Goal: Transaction & Acquisition: Book appointment/travel/reservation

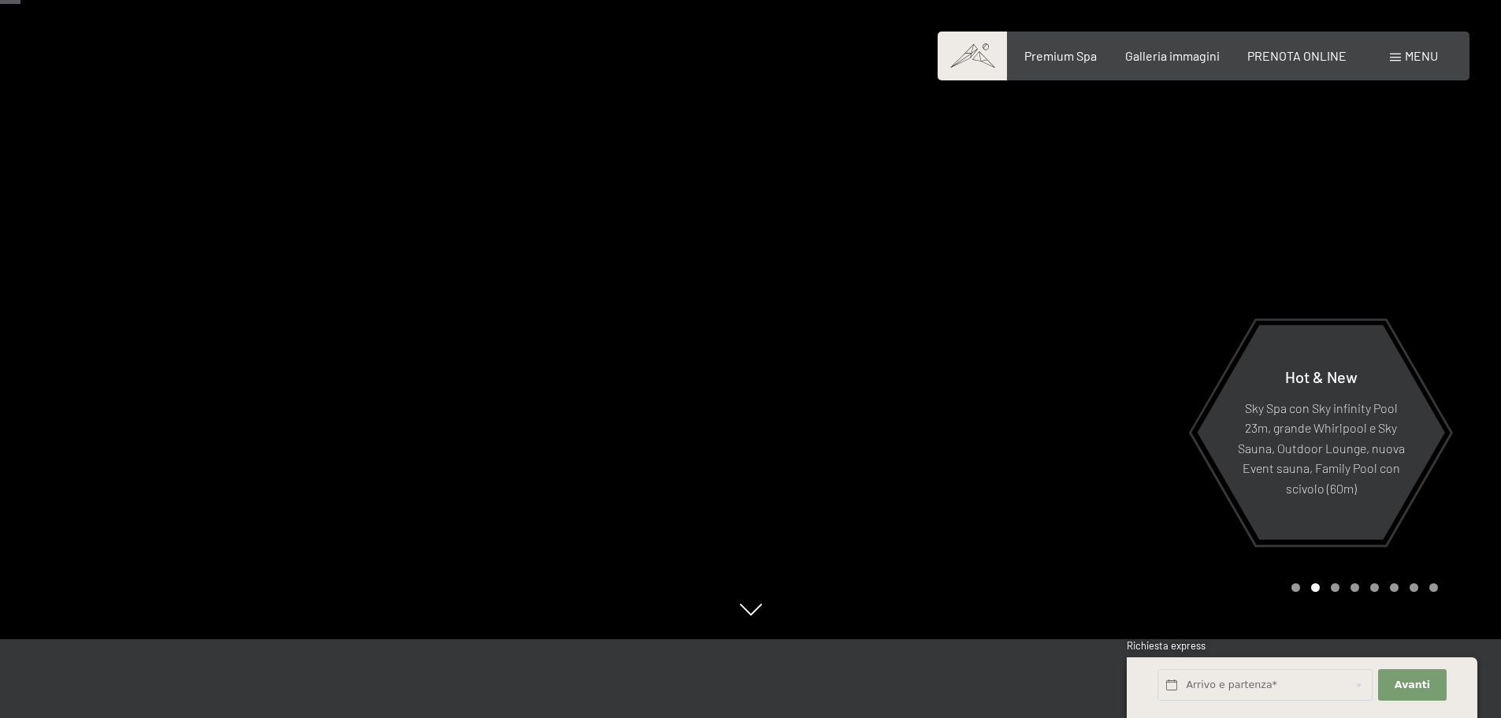
scroll to position [158, 0]
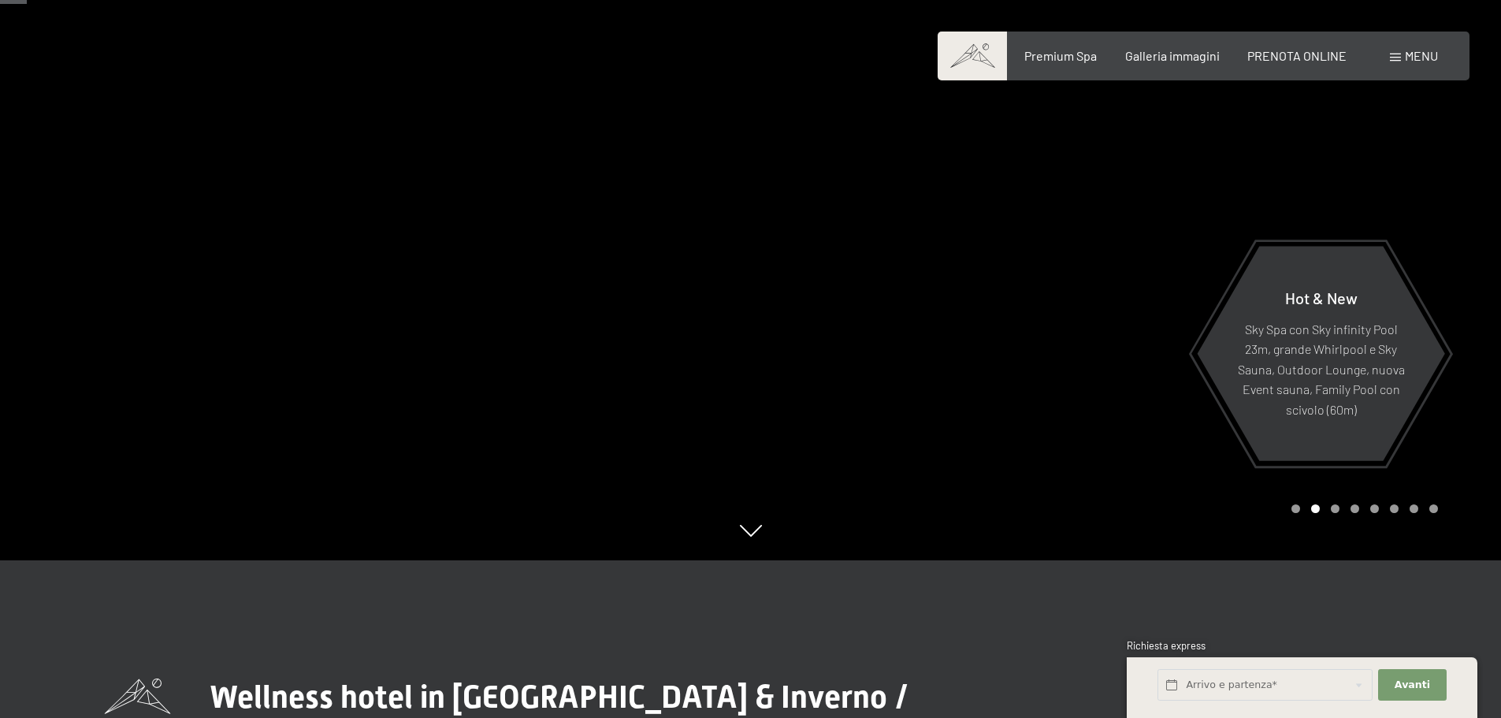
click at [1321, 467] on div at bounding box center [1126, 201] width 751 height 718
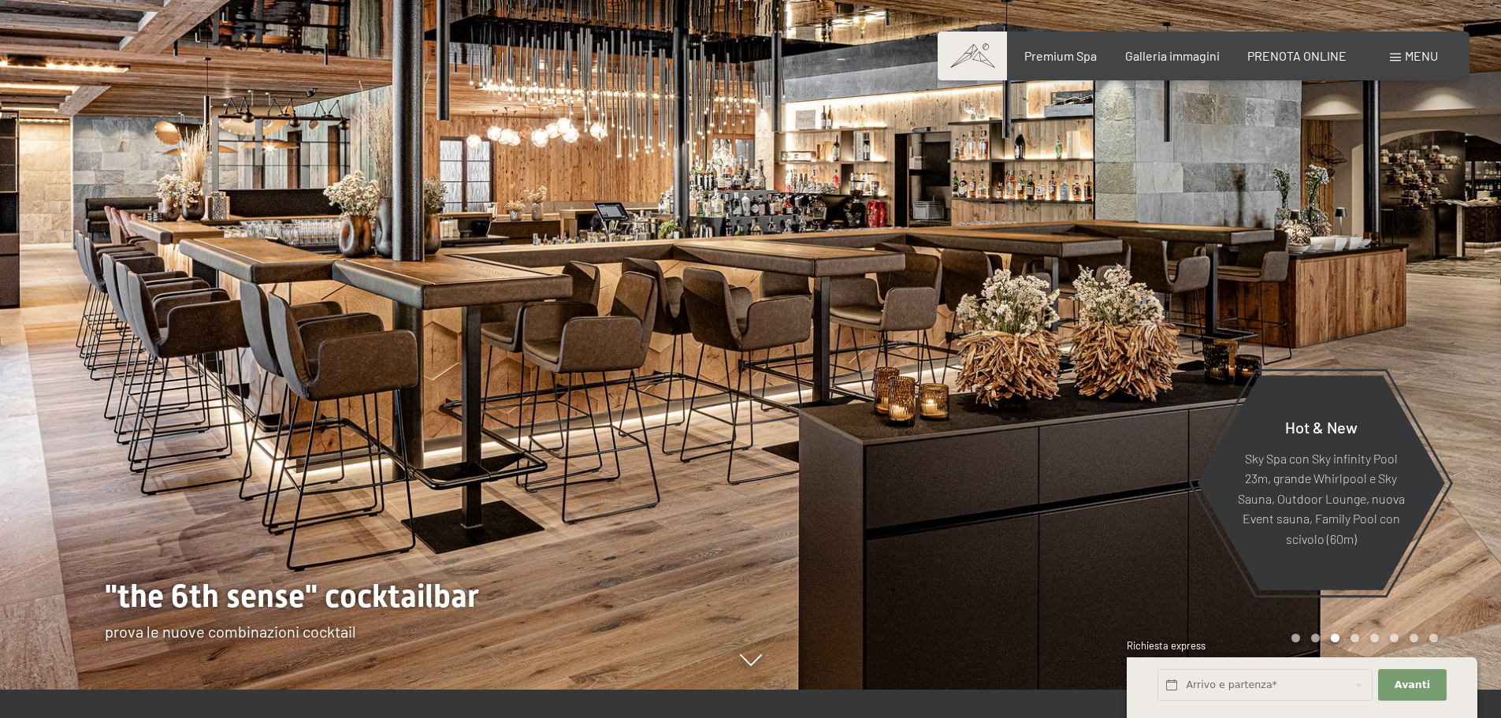
scroll to position [0, 0]
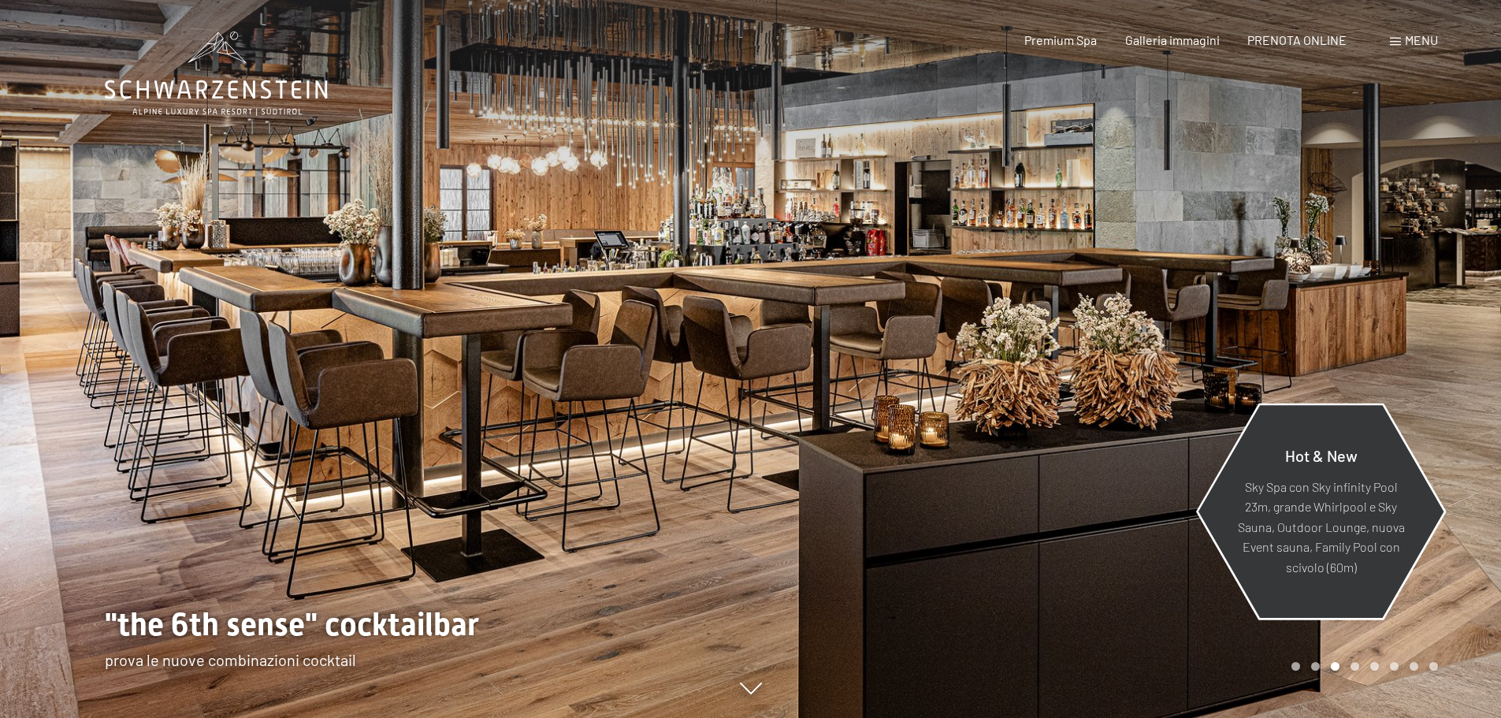
click at [1319, 460] on span "Hot & New" at bounding box center [1321, 454] width 73 height 19
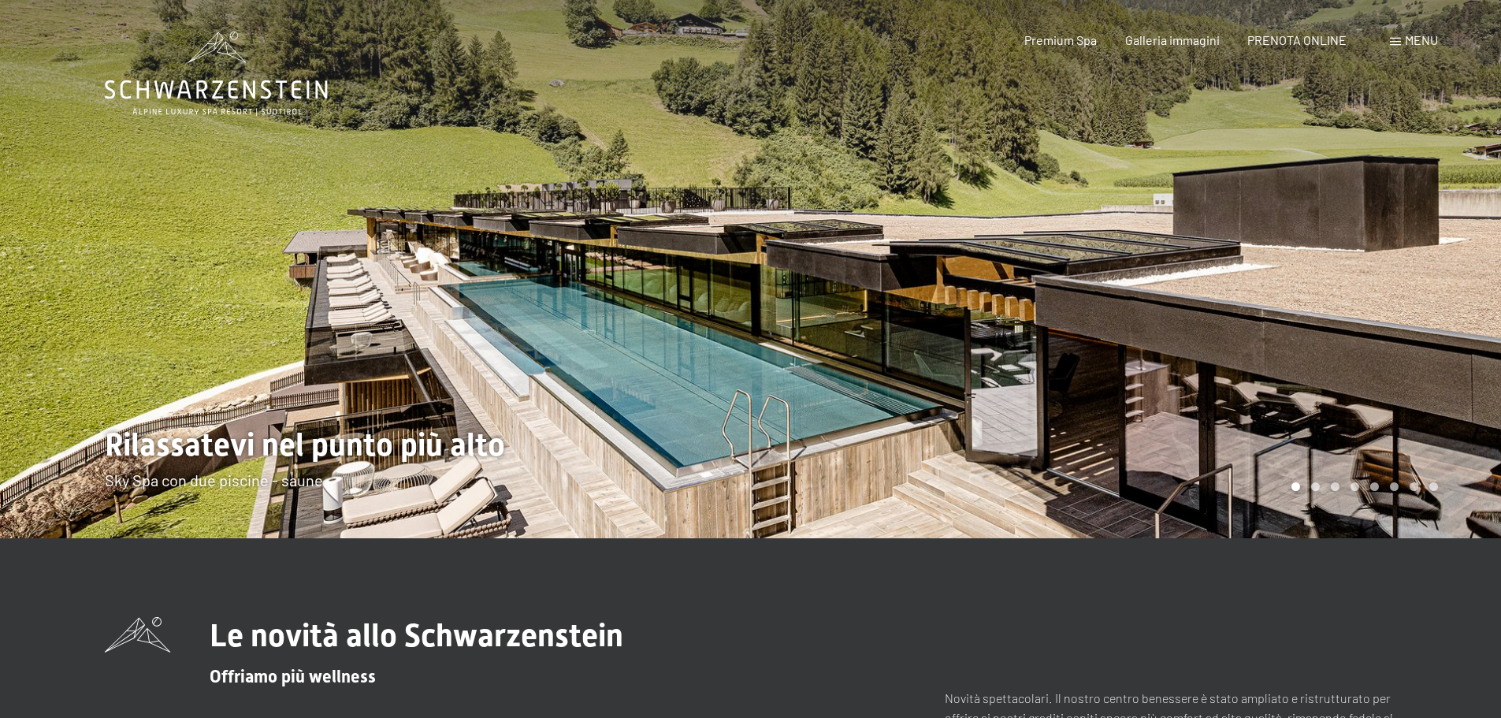
click at [1317, 403] on div at bounding box center [1126, 269] width 751 height 538
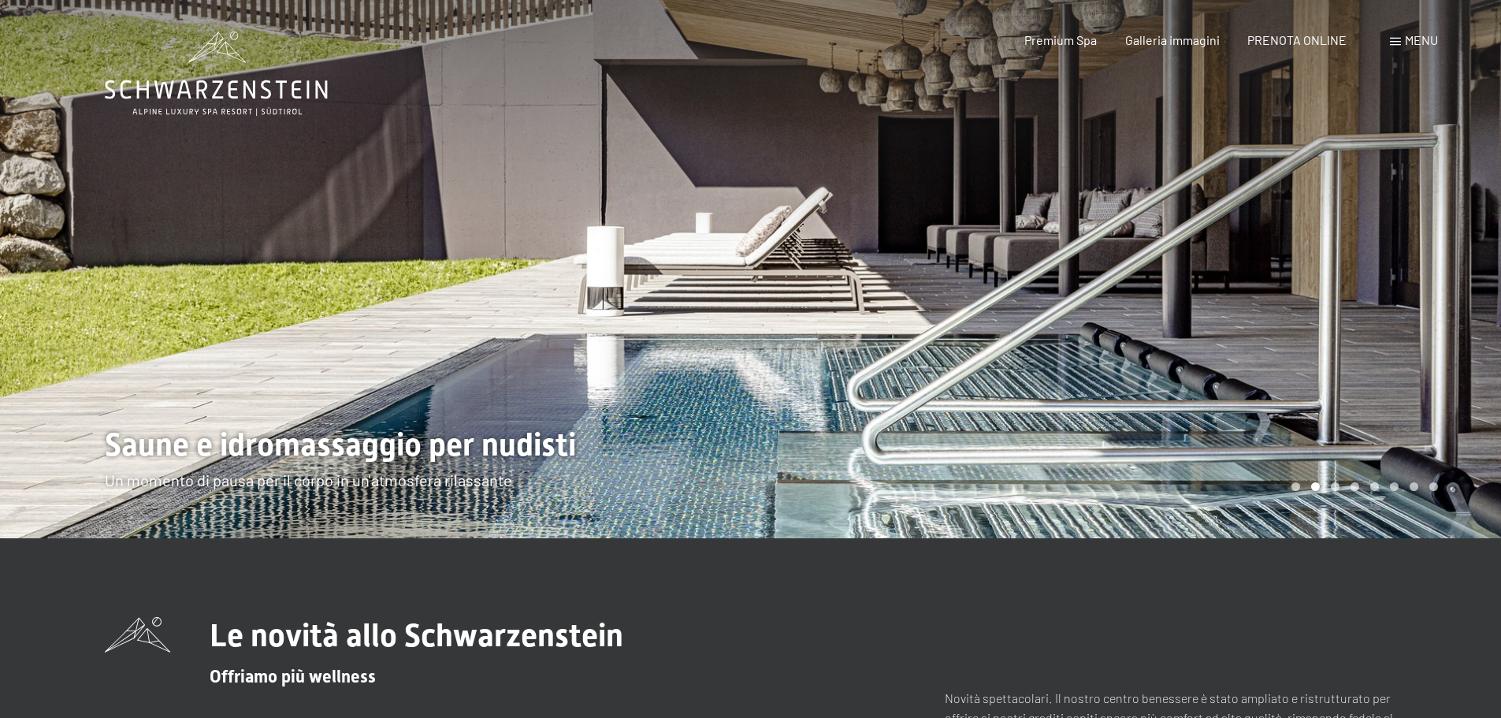
click at [1317, 403] on div at bounding box center [1126, 269] width 751 height 538
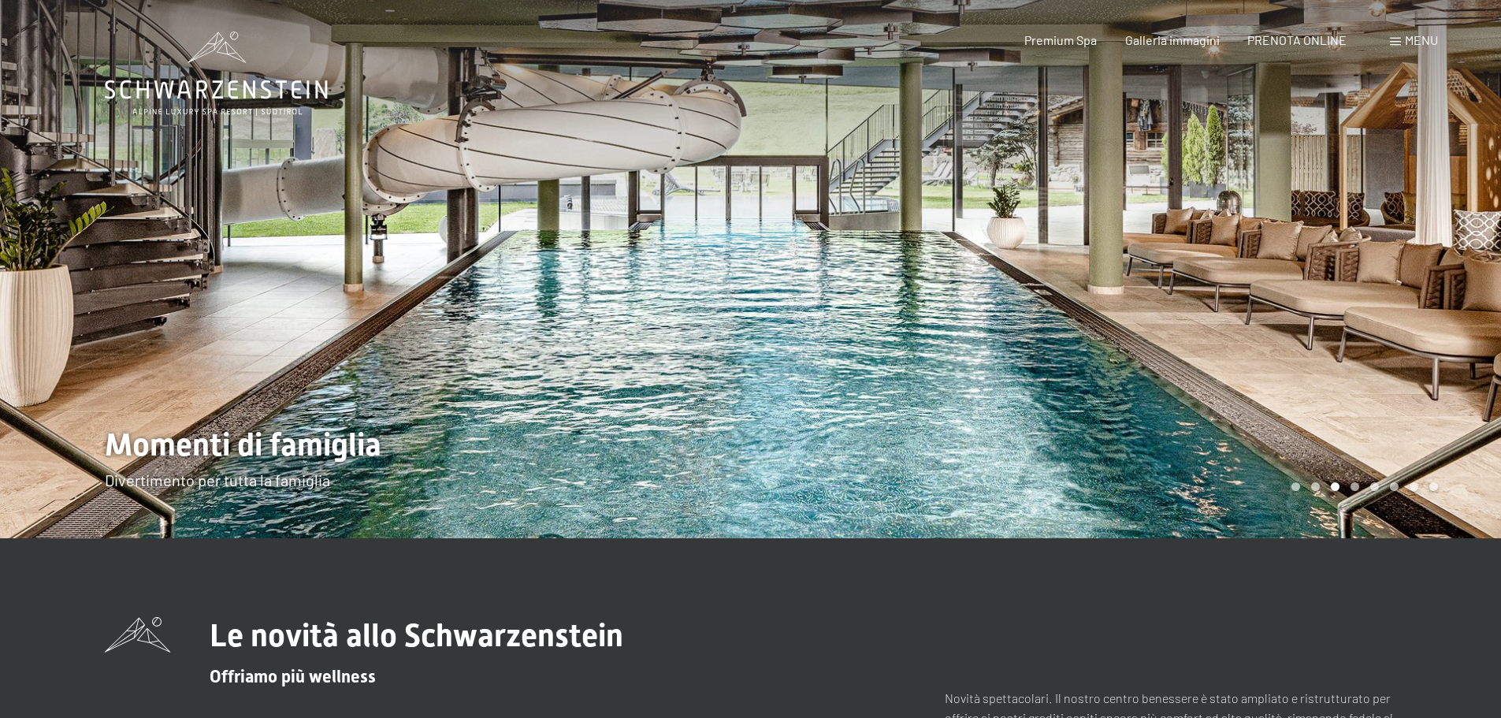
click at [1317, 403] on div at bounding box center [1126, 269] width 751 height 538
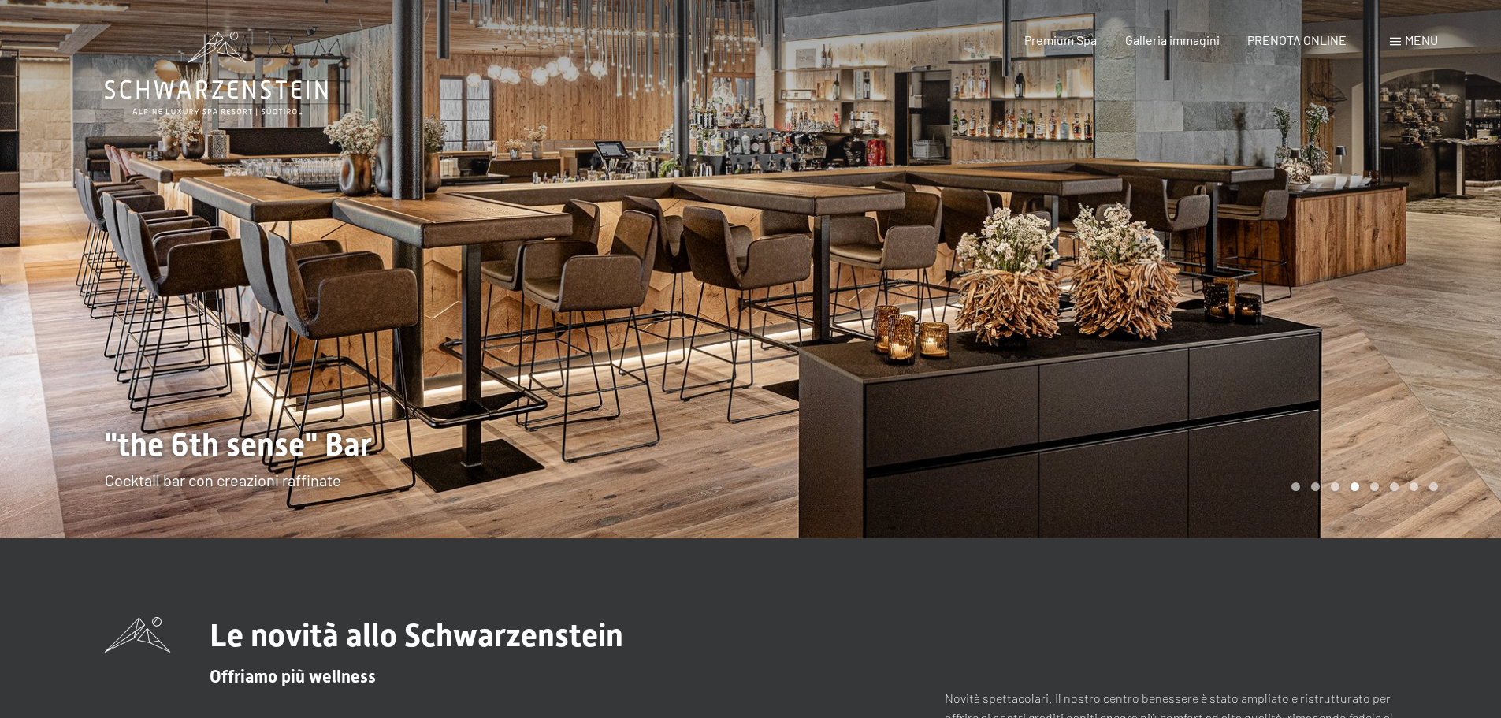
click at [1317, 403] on div at bounding box center [1126, 269] width 751 height 538
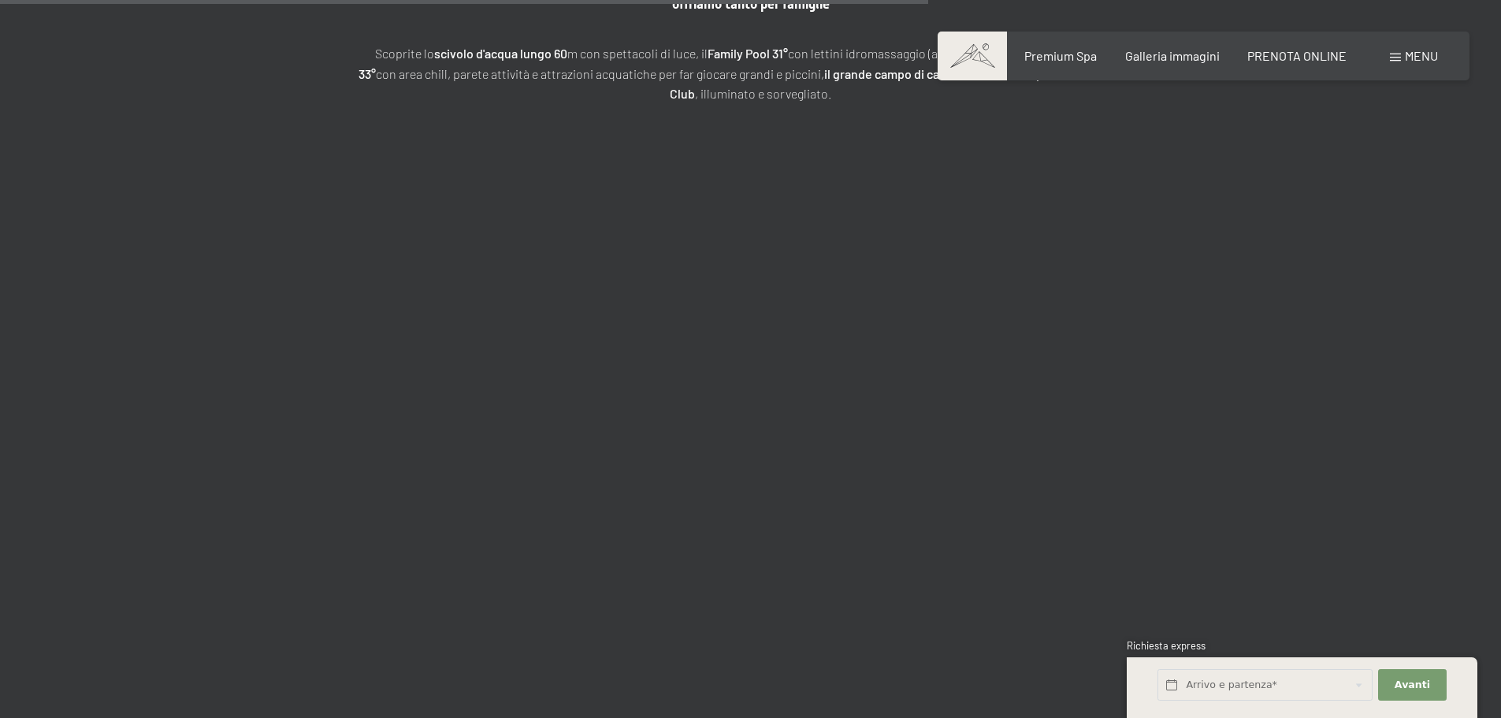
scroll to position [4098, 0]
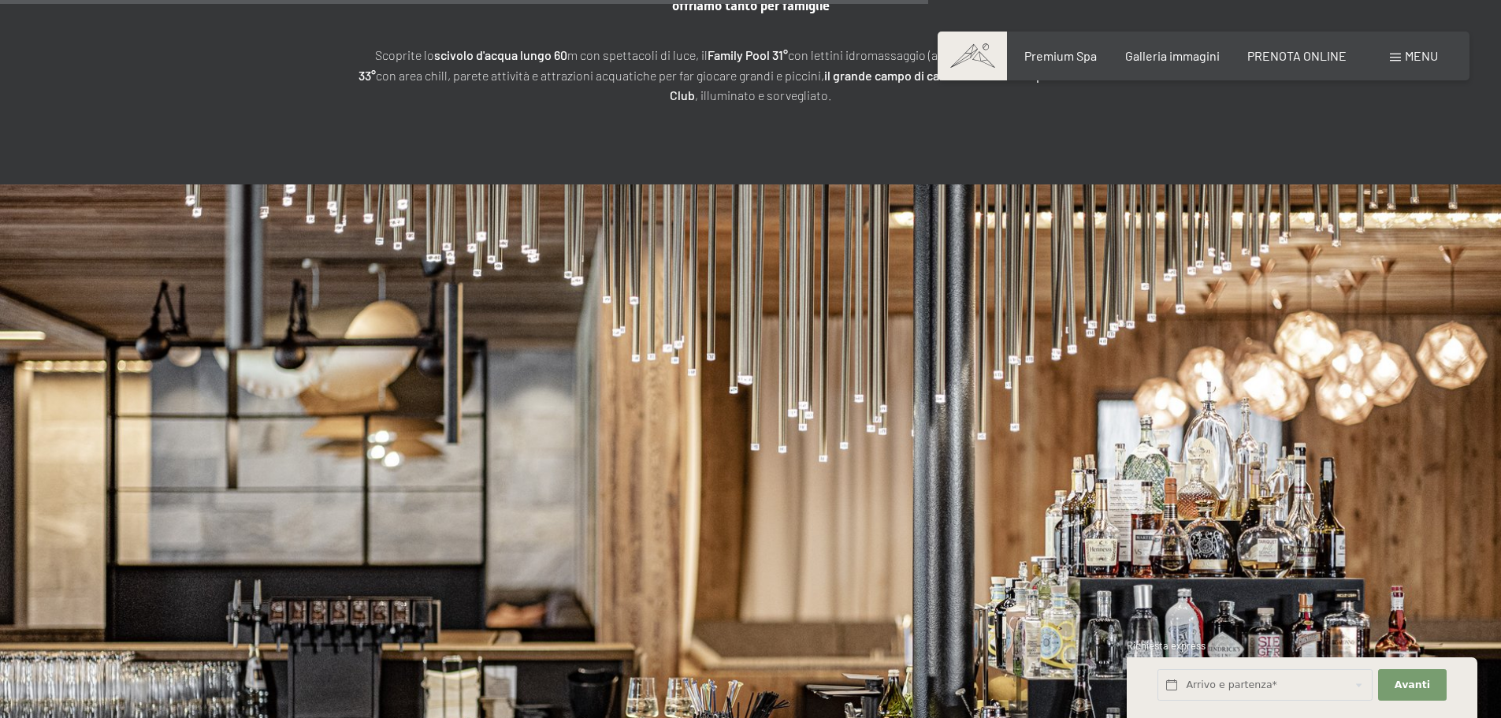
click at [1423, 56] on span "Menu" at bounding box center [1421, 55] width 33 height 15
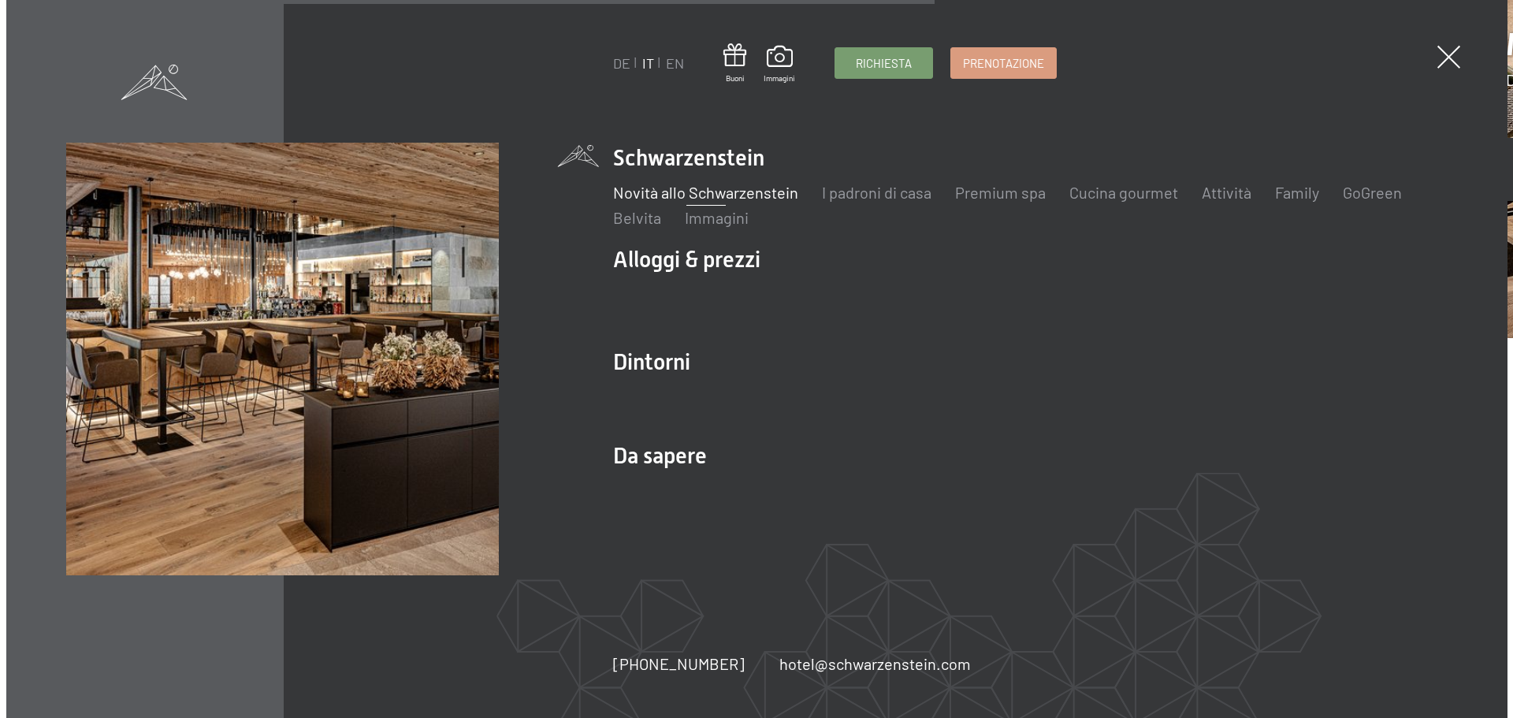
scroll to position [4118, 0]
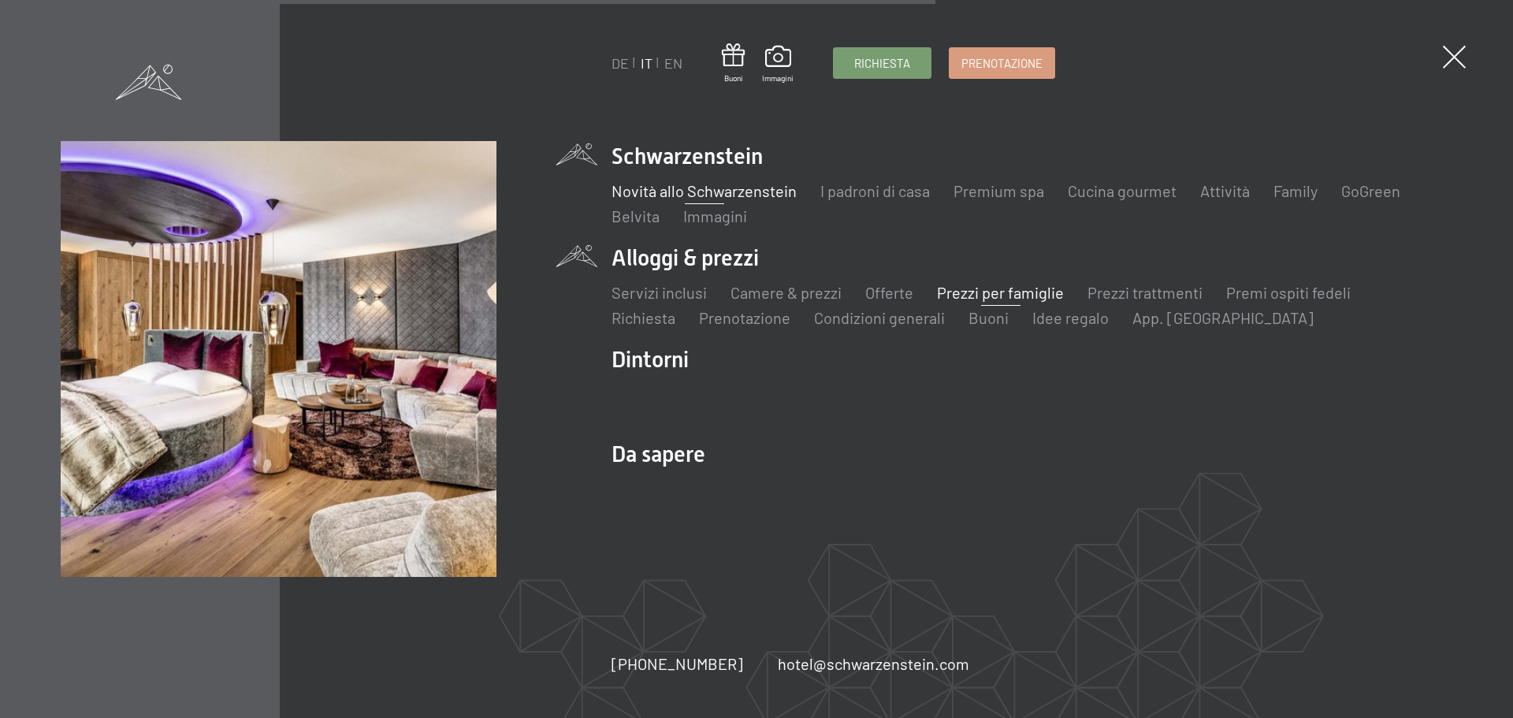
click at [967, 295] on link "Prezzi per famiglie" at bounding box center [1000, 292] width 127 height 19
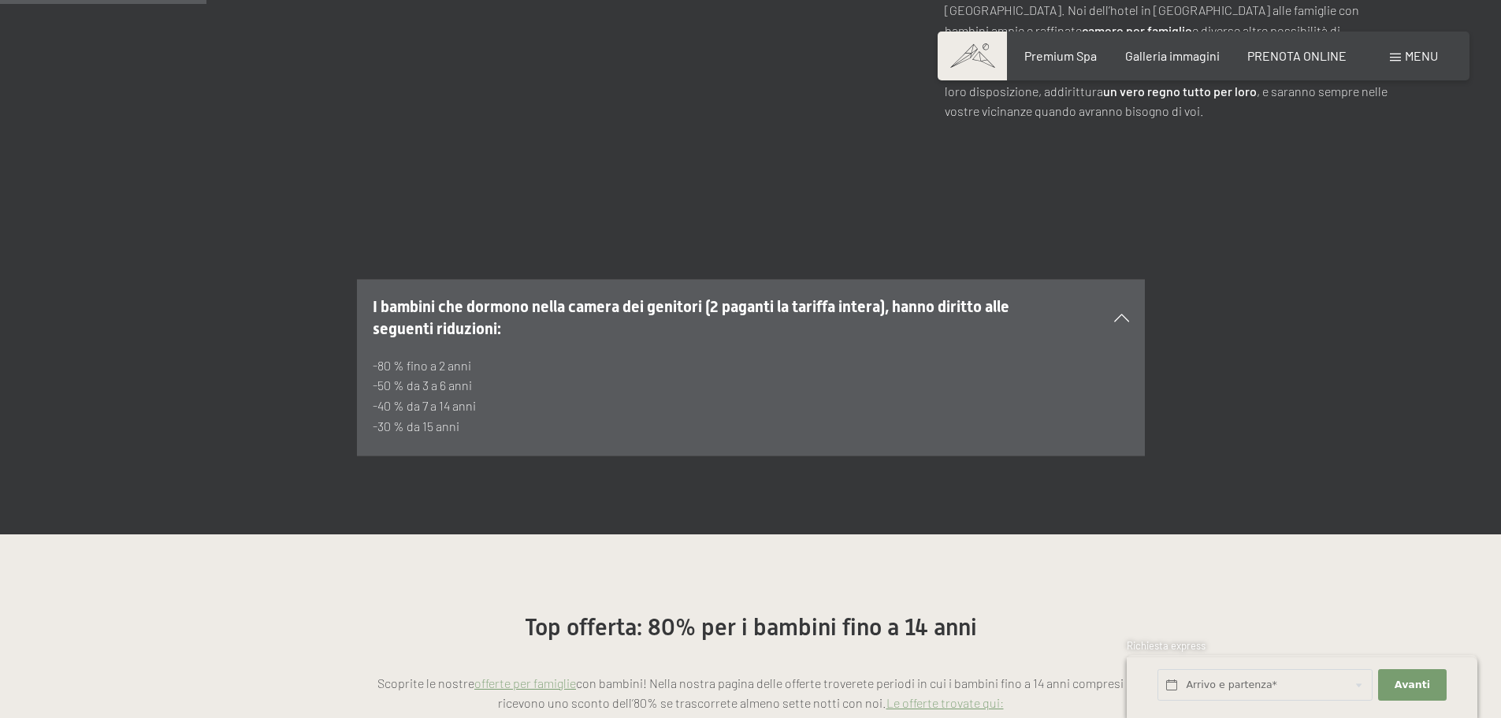
scroll to position [946, 0]
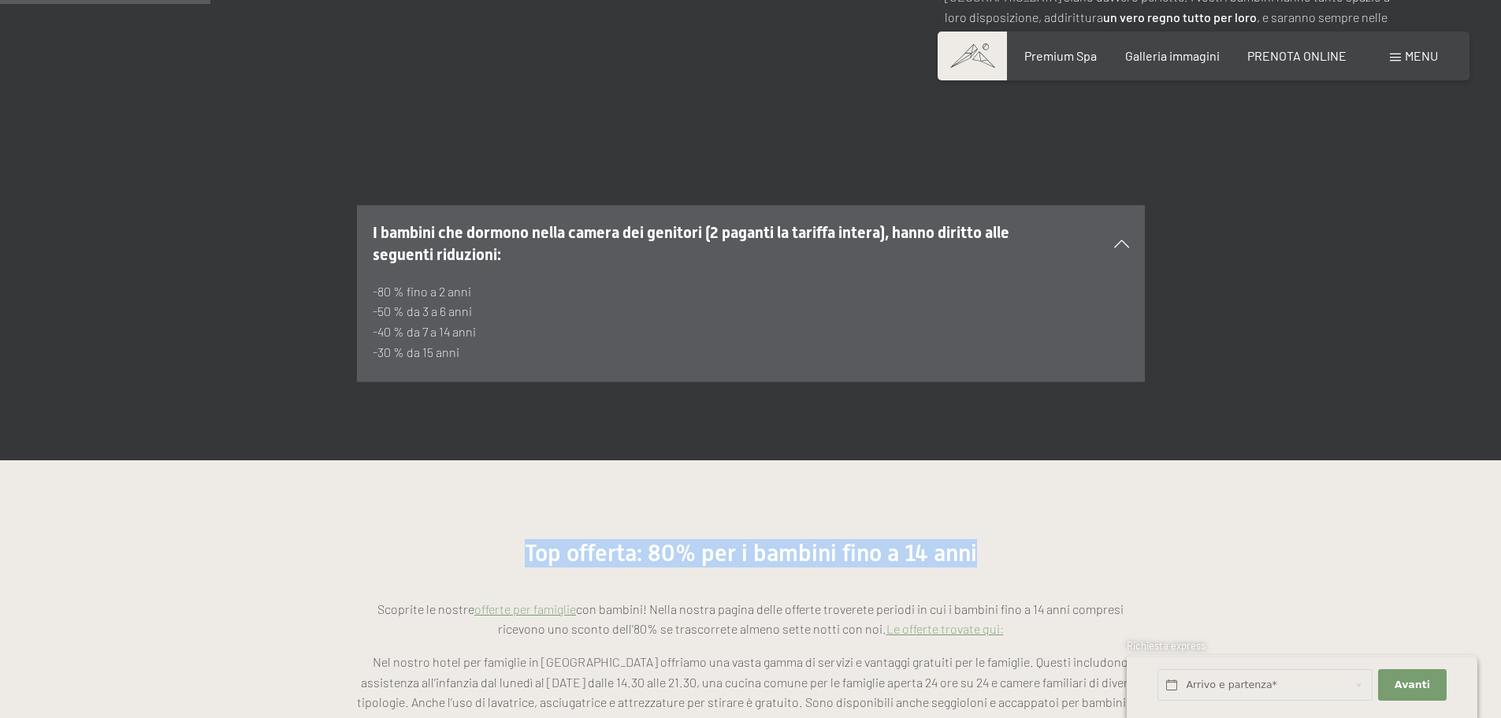
drag, startPoint x: 976, startPoint y: 512, endPoint x: 521, endPoint y: 507, distance: 454.8
click at [521, 539] on h2 "Top offerta: 80% per i bambini fino a 14 anni" at bounding box center [751, 553] width 788 height 28
click at [891, 539] on h2 "Top offerta: 80% per i bambini fino a 14 anni" at bounding box center [751, 553] width 788 height 28
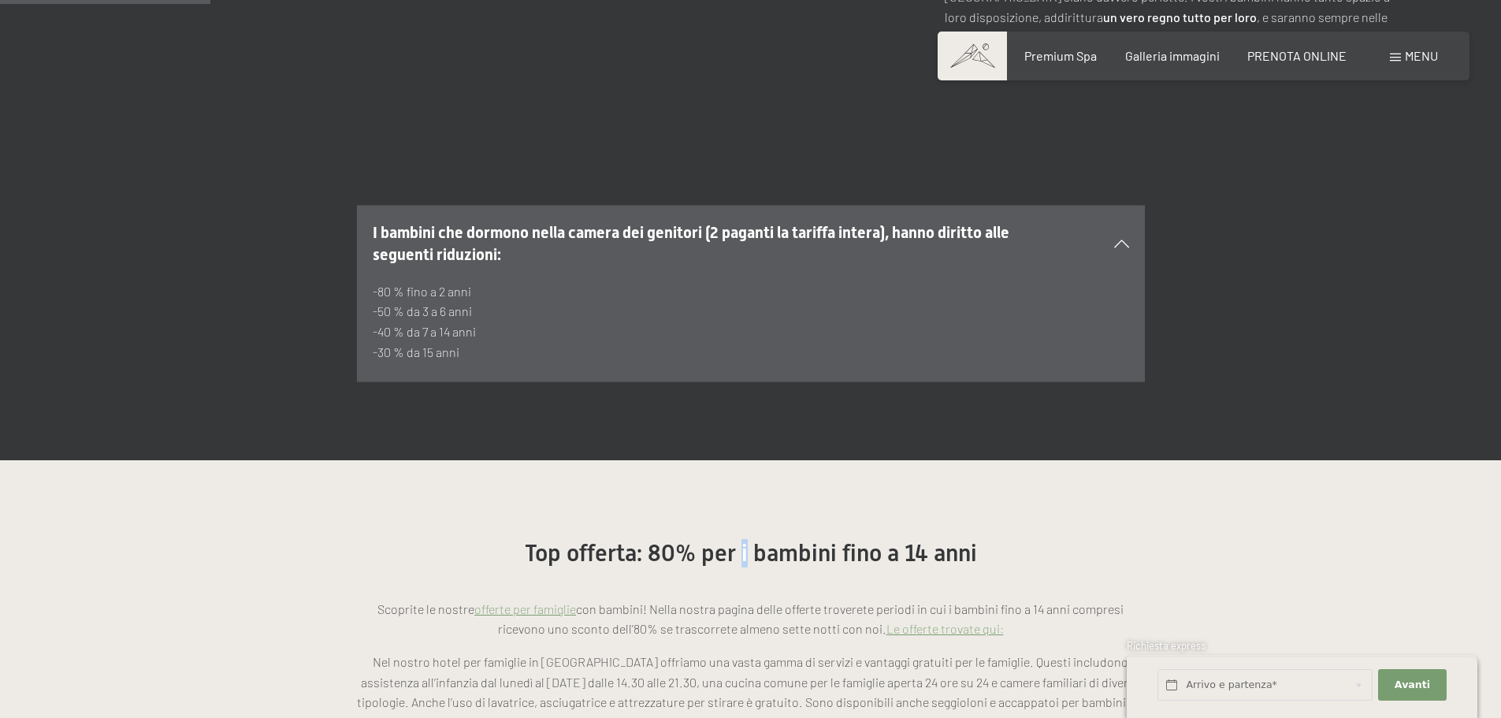
click at [748, 539] on span "Top offerta: 80% per i bambini fino a 14 anni" at bounding box center [751, 553] width 452 height 28
click at [740, 460] on section "Top offerta: 80% per i bambini fino a 14 anni Scoprite le nostre offerte per fa…" at bounding box center [750, 715] width 1501 height 510
drag, startPoint x: 733, startPoint y: 513, endPoint x: 753, endPoint y: 510, distance: 20.0
click at [753, 539] on span "Top offerta: 80% per i bambini fino a 14 anni" at bounding box center [751, 553] width 452 height 28
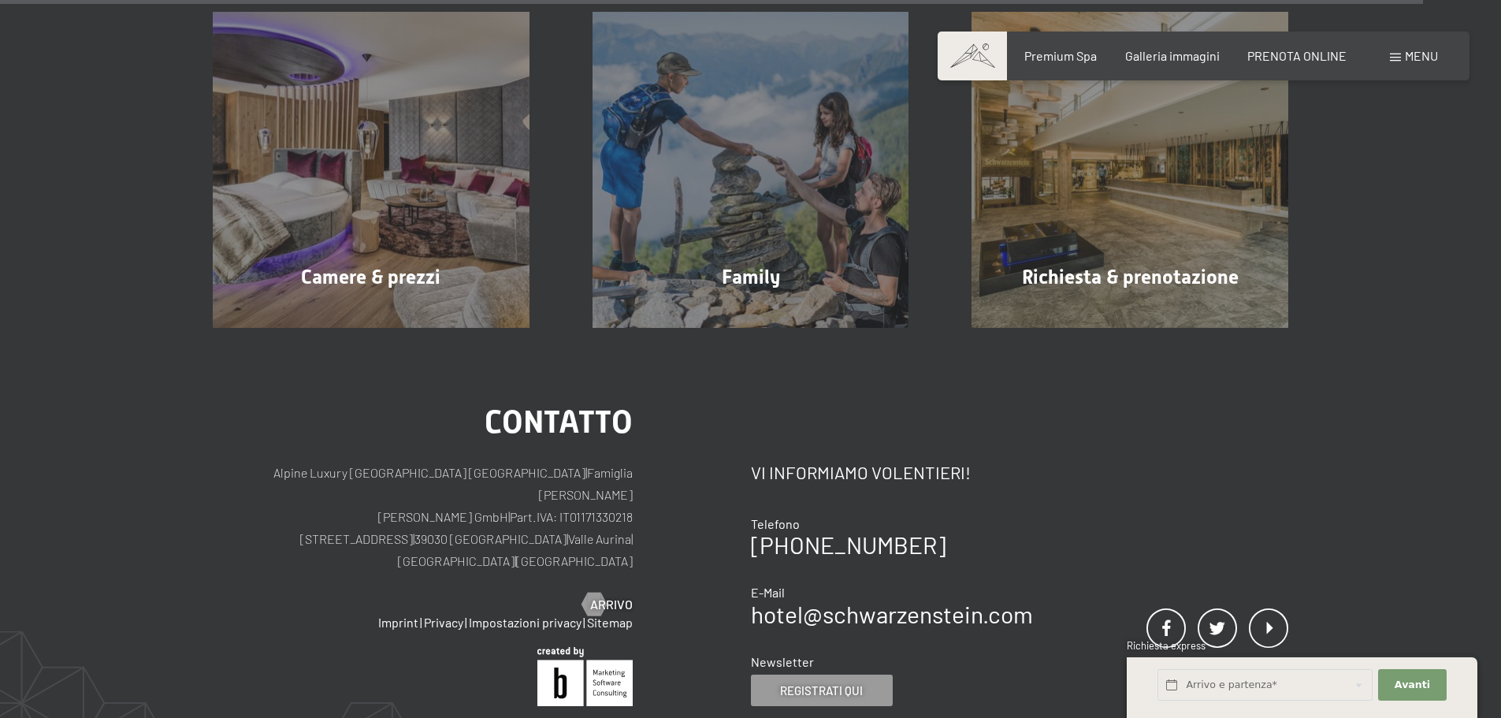
scroll to position [6541, 0]
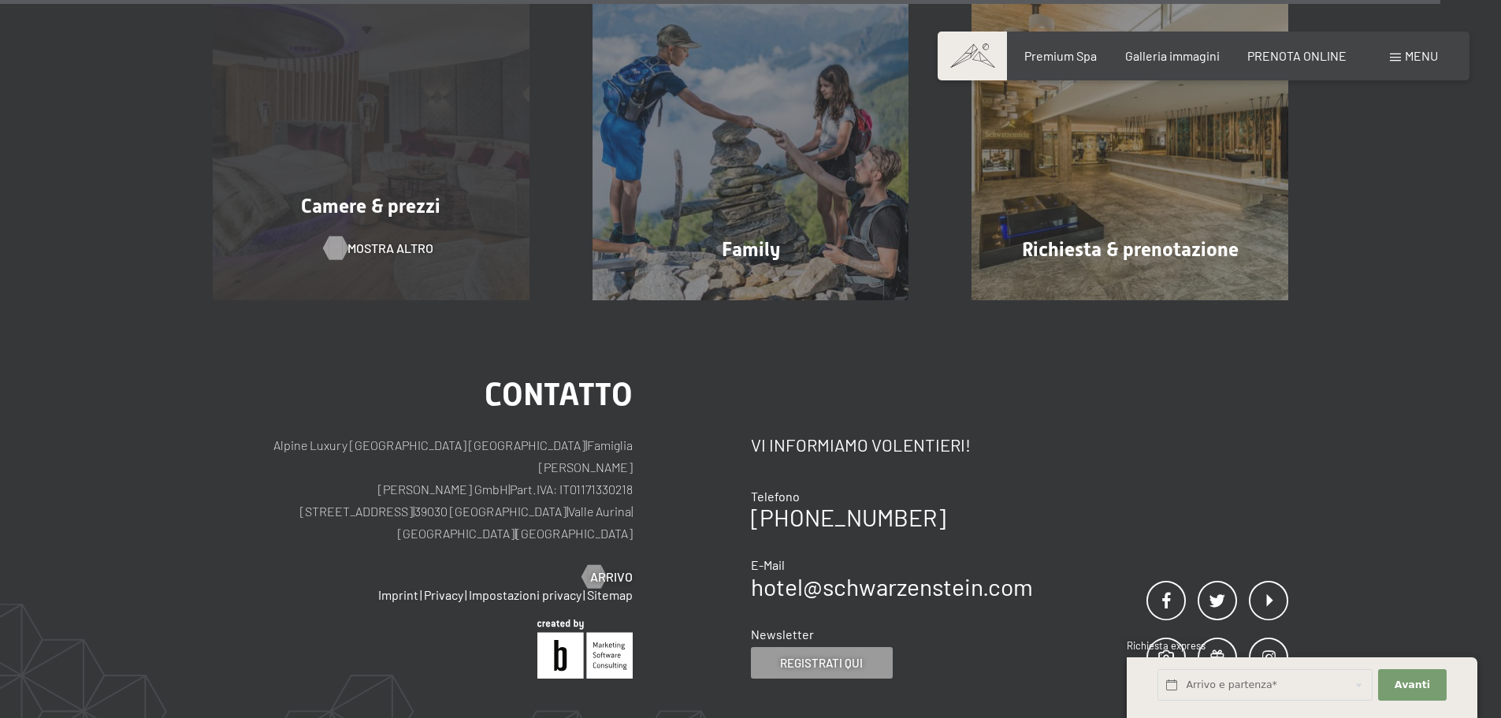
click at [389, 240] on span "mostra altro" at bounding box center [391, 248] width 86 height 17
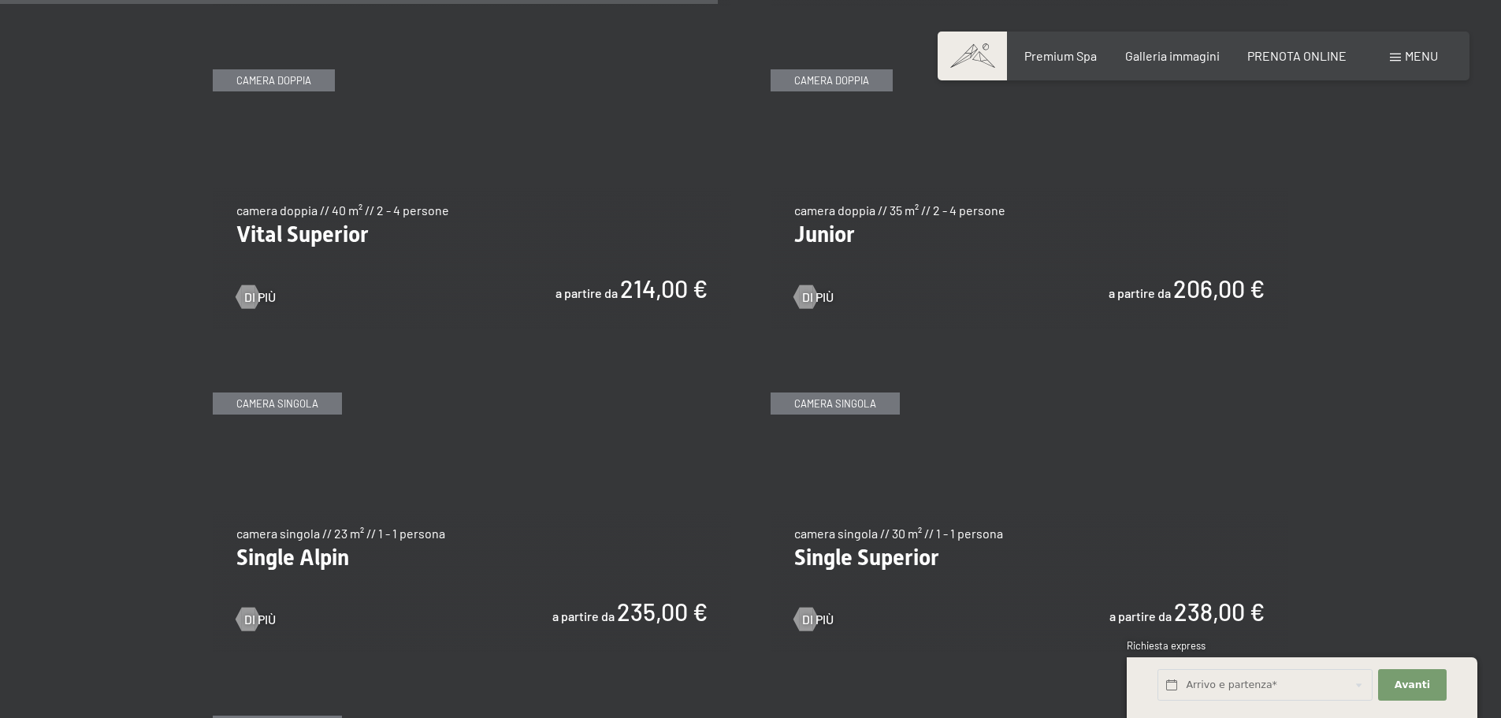
scroll to position [2286, 0]
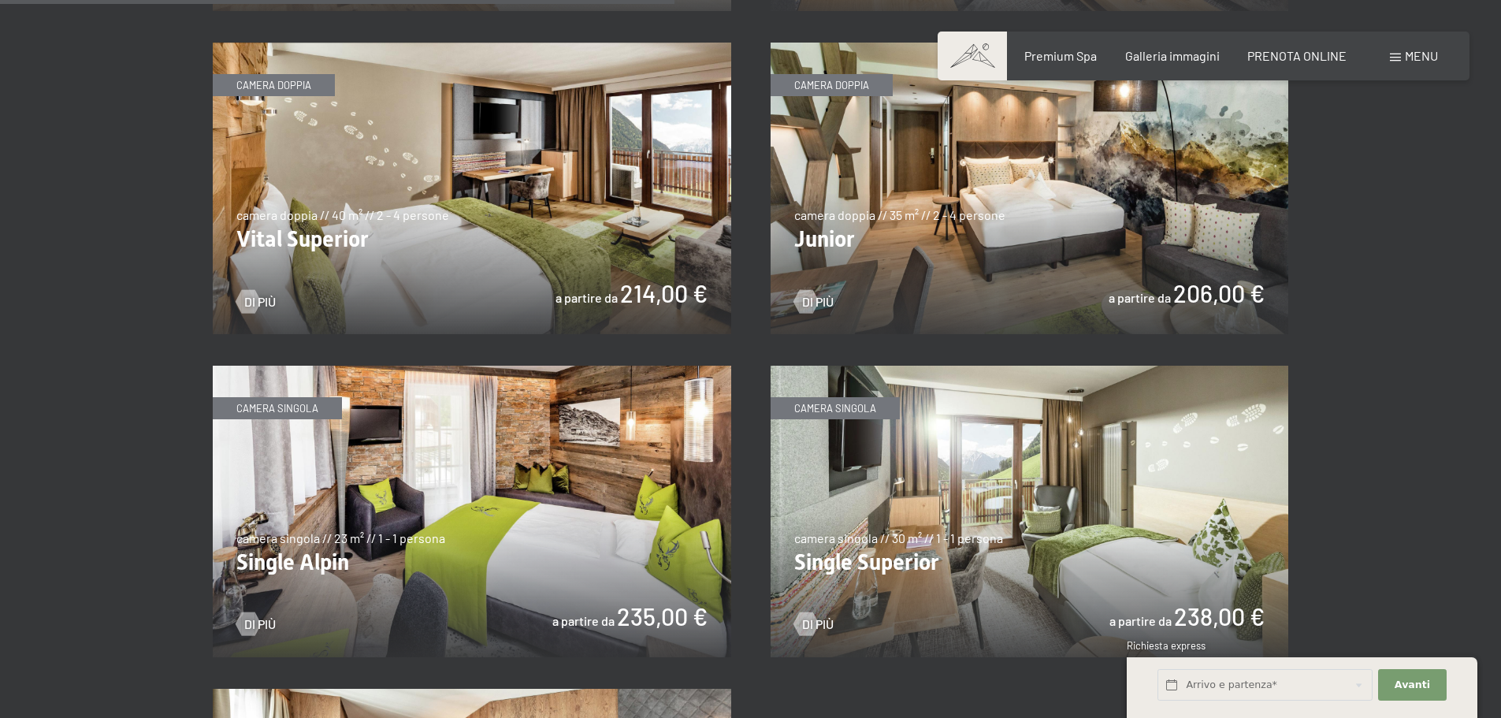
click at [1067, 268] on img at bounding box center [1030, 189] width 519 height 292
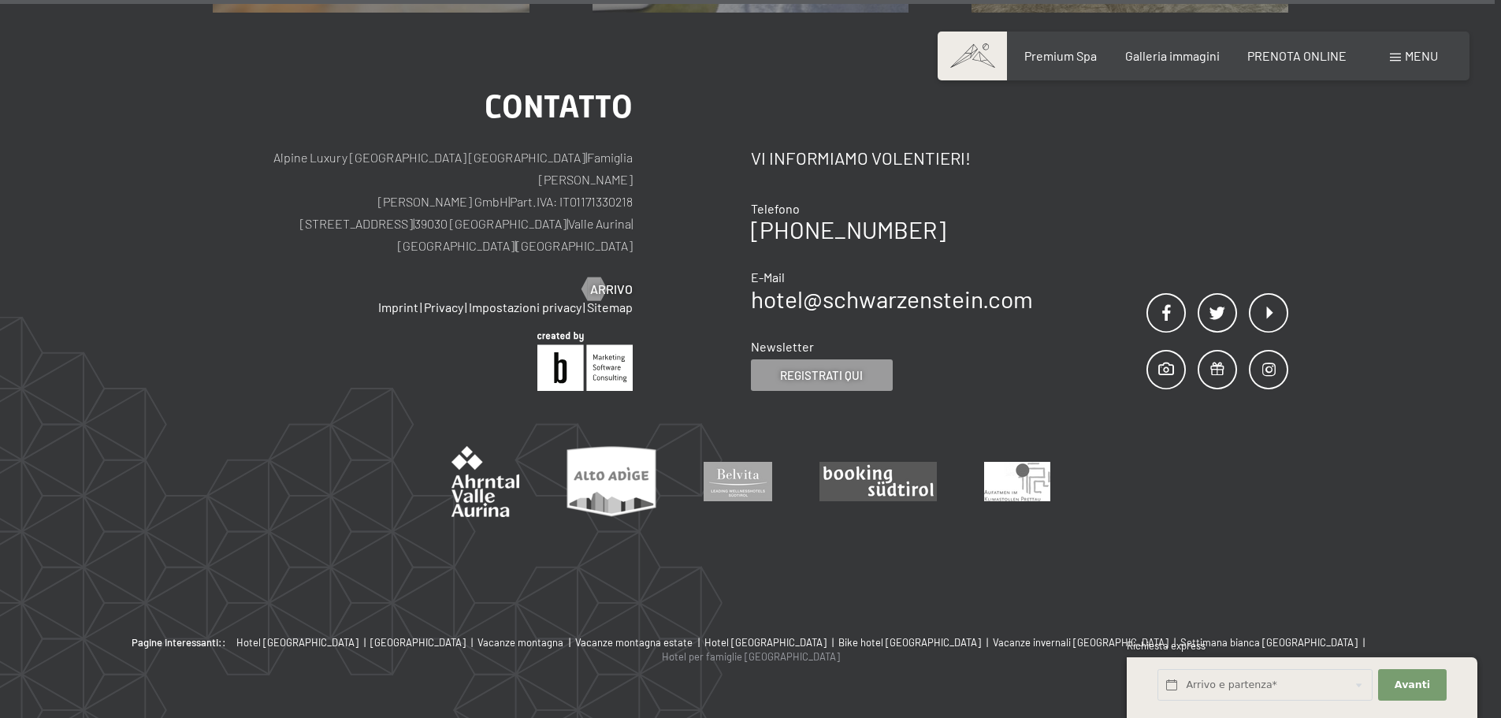
scroll to position [2074, 0]
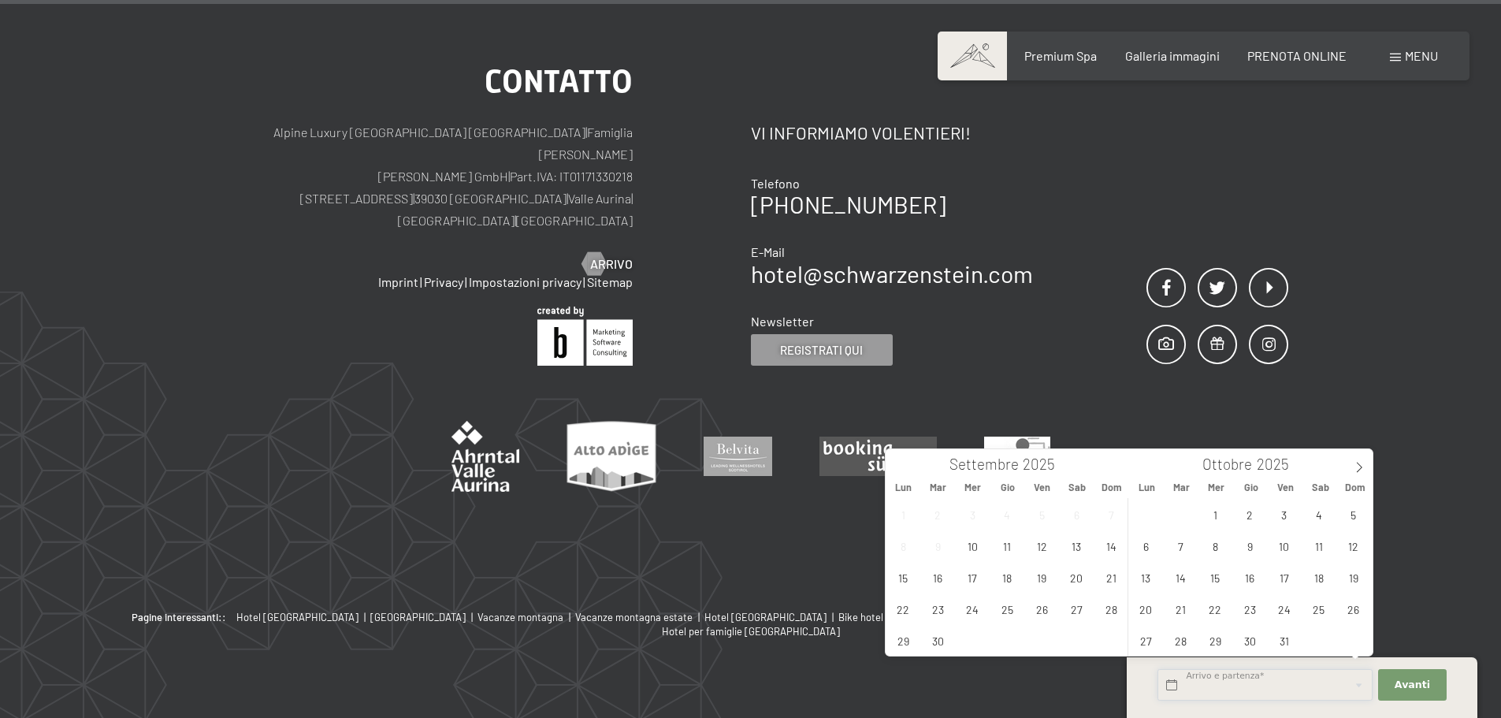
click at [1248, 689] on input "text" at bounding box center [1265, 685] width 215 height 32
click at [1362, 467] on icon at bounding box center [1359, 467] width 11 height 11
type input "2026"
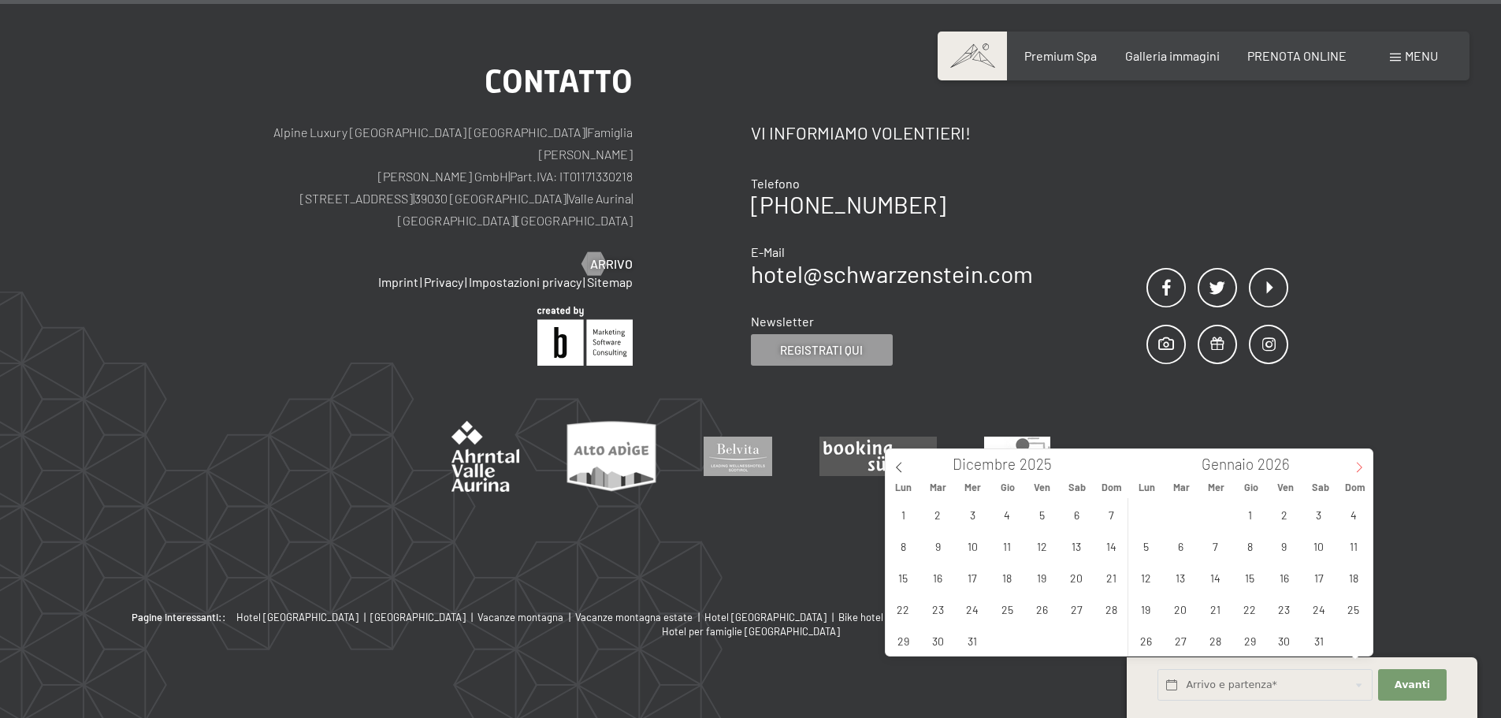
click at [1362, 467] on icon at bounding box center [1359, 467] width 11 height 11
type input "2026"
click at [1362, 467] on icon at bounding box center [1359, 467] width 11 height 11
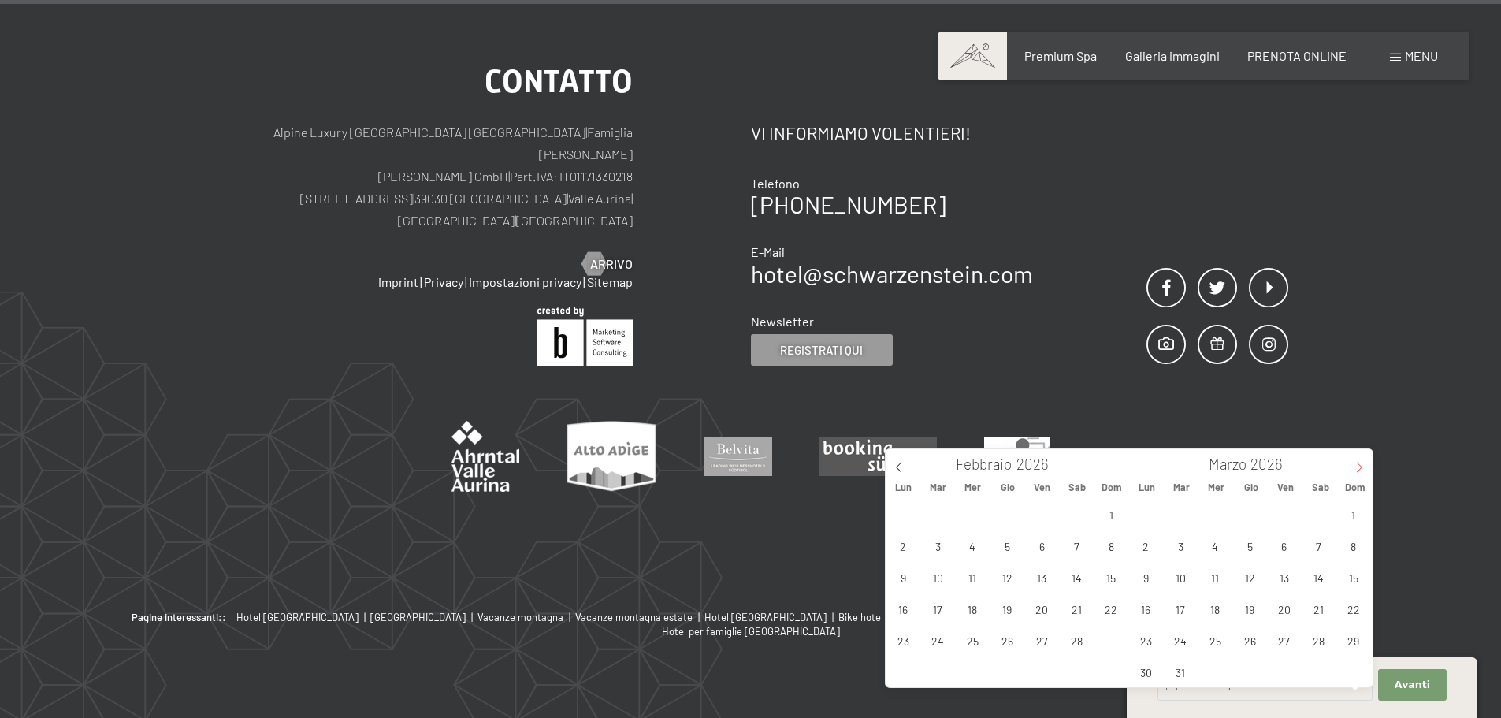
click at [1362, 467] on icon at bounding box center [1359, 467] width 11 height 11
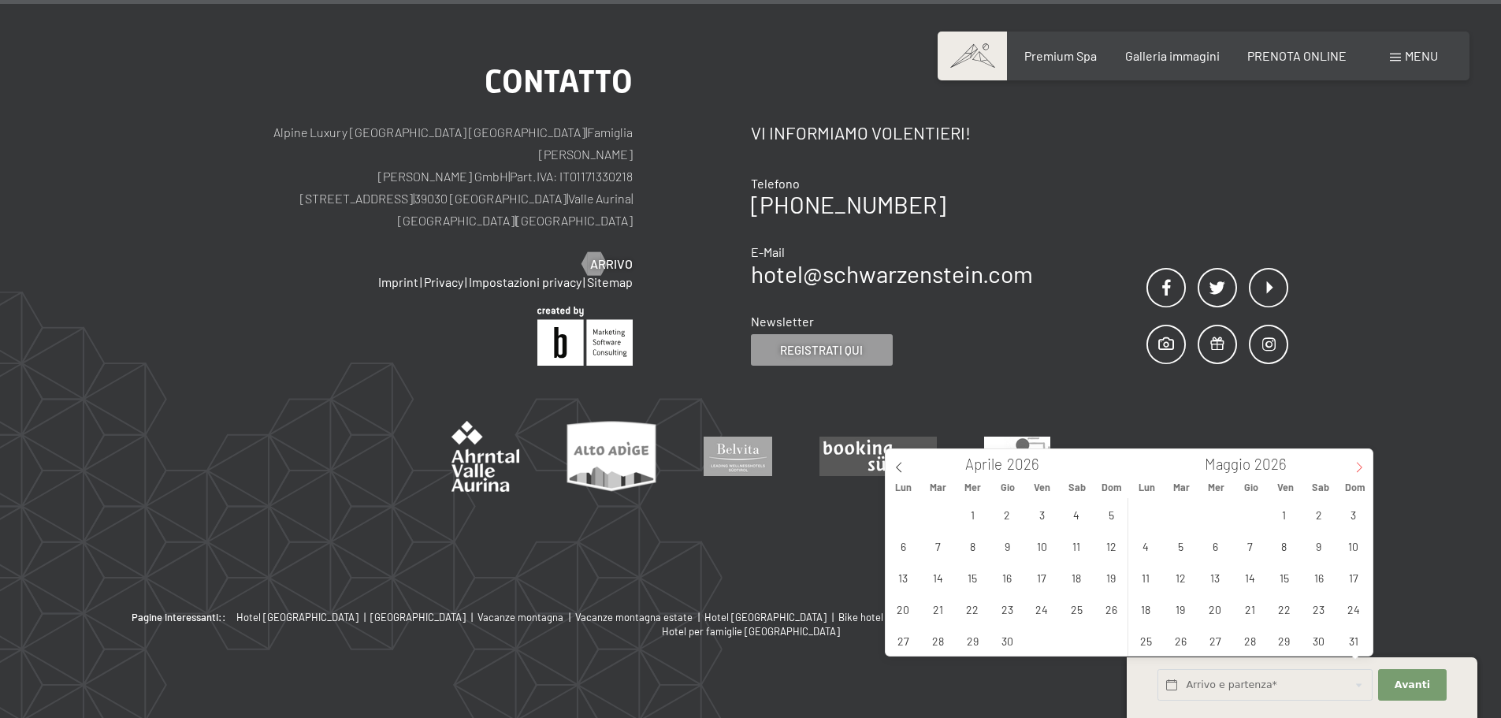
click at [1362, 467] on icon at bounding box center [1359, 467] width 11 height 11
click at [1322, 585] on span "18" at bounding box center [1319, 577] width 31 height 31
click at [1314, 609] on span "25" at bounding box center [1319, 608] width 31 height 31
type input "Sab. 18/07/2026 - Sab. 25/07/2026"
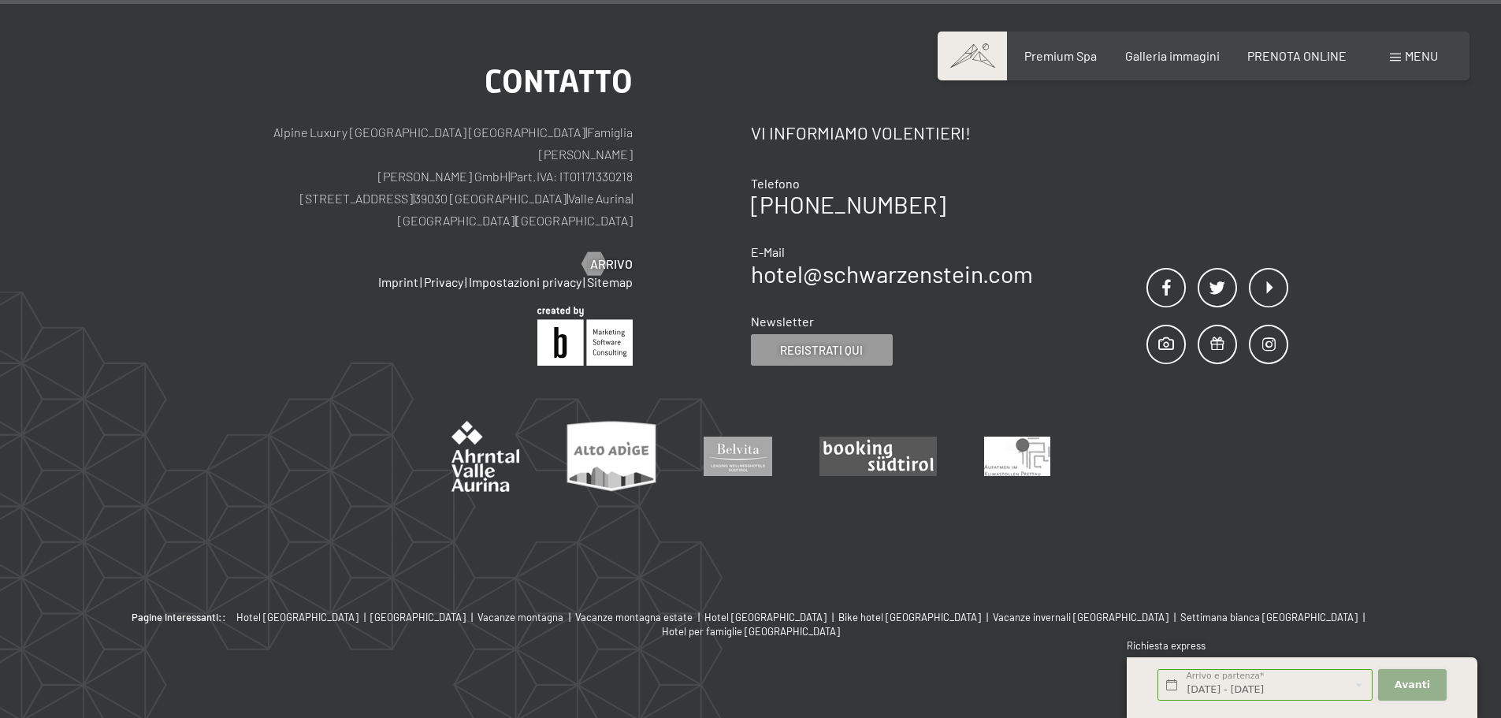
click at [1404, 683] on span "Avanti" at bounding box center [1412, 685] width 35 height 14
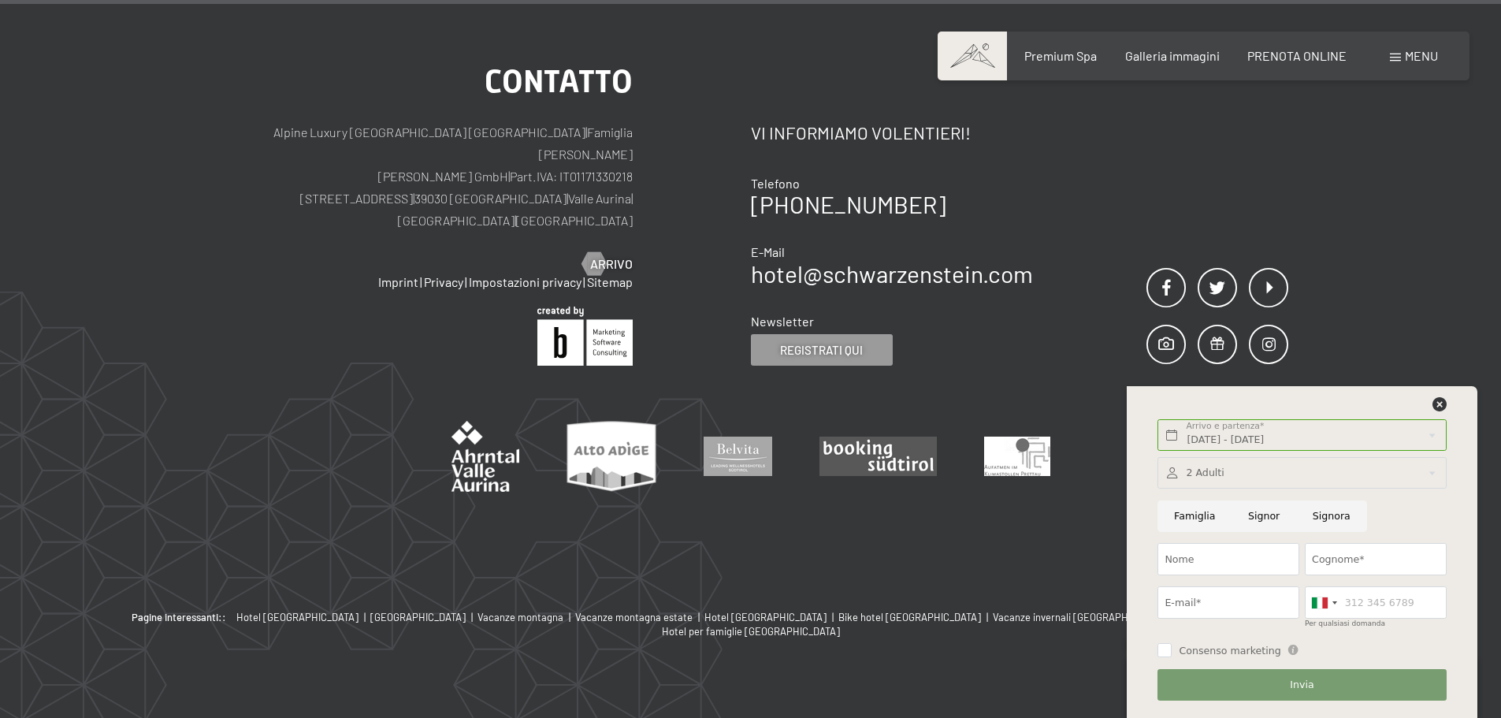
click at [1176, 518] on input "Famiglia" at bounding box center [1195, 516] width 74 height 32
radio input "true"
click at [1255, 470] on div at bounding box center [1302, 473] width 288 height 32
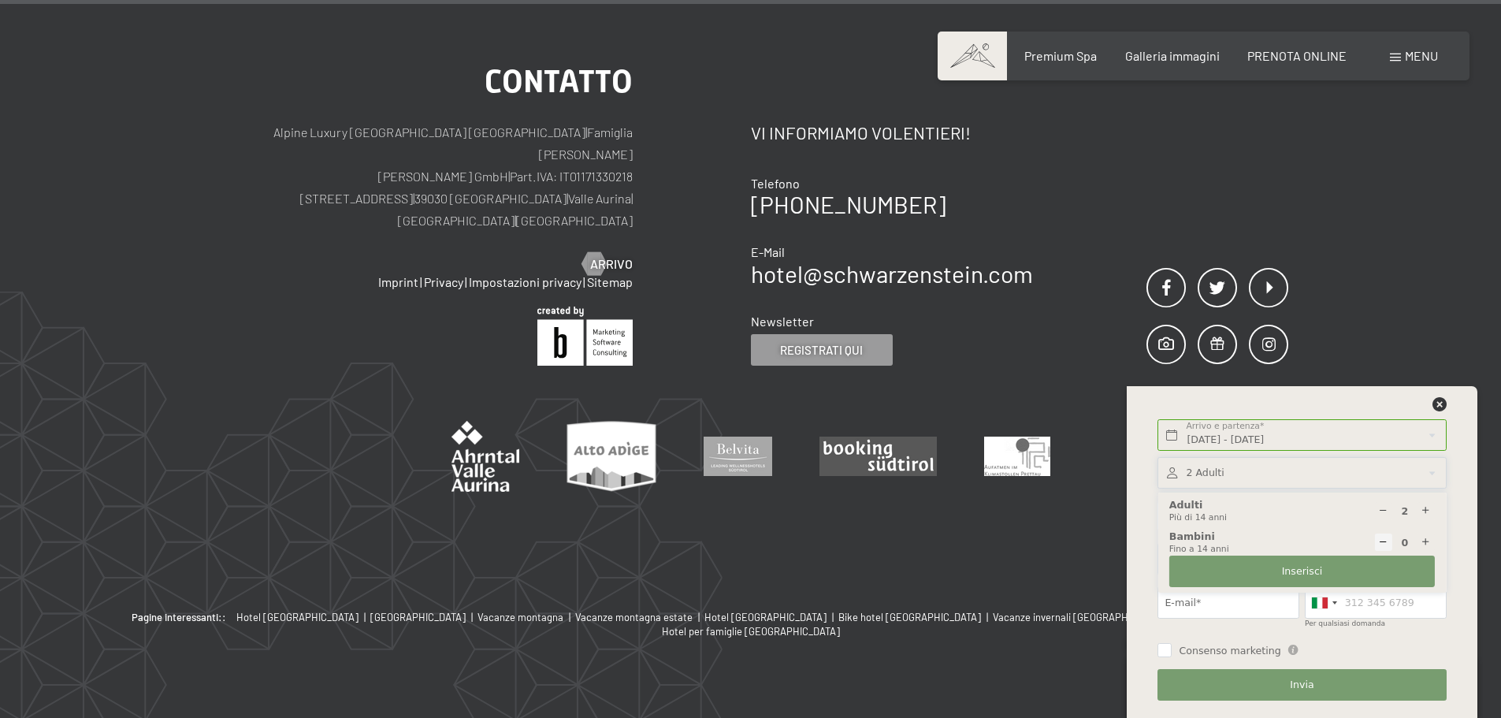
click at [1426, 542] on icon at bounding box center [1426, 543] width 10 height 10
type input "1"
select select
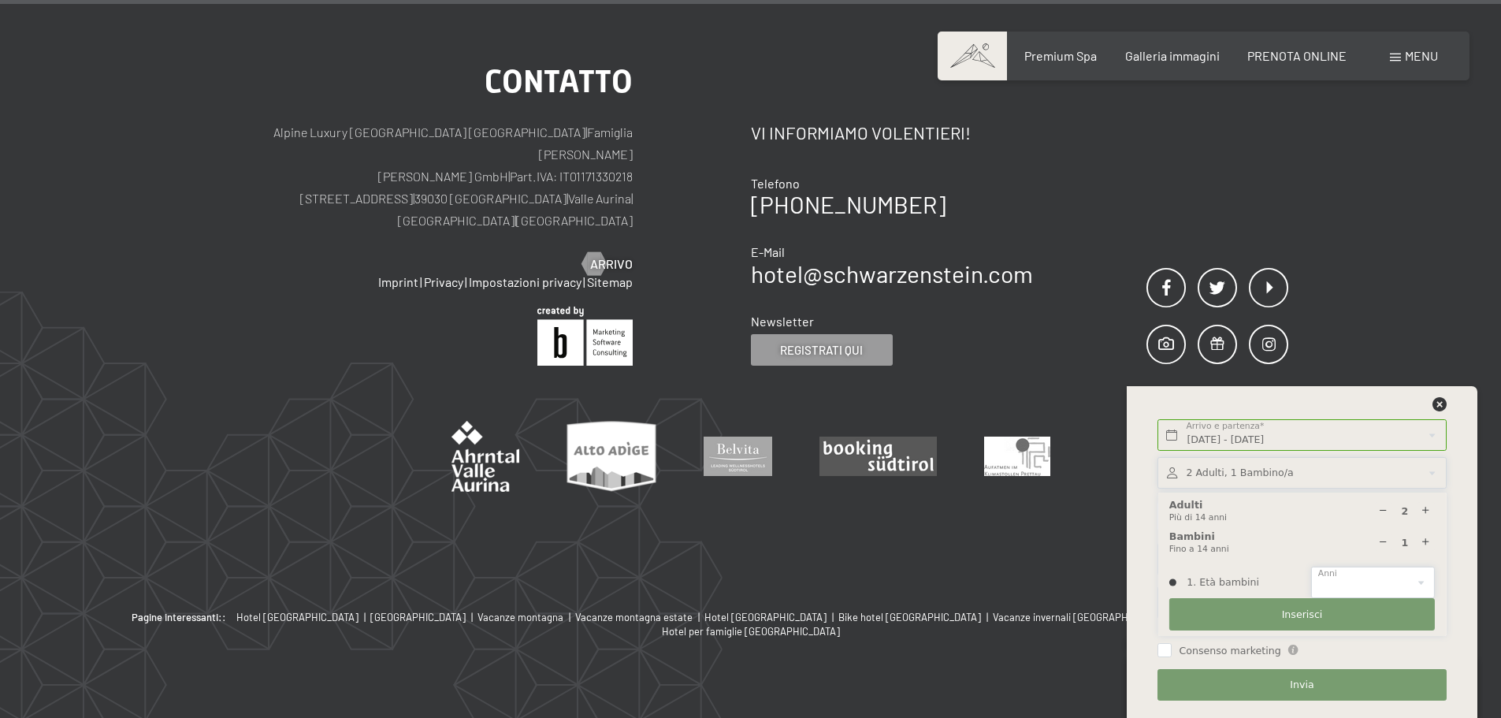
click at [1422, 584] on select "0 1 2 3 4 5 6 7 8 9 10 11 12 13 14" at bounding box center [1373, 583] width 124 height 32
click at [1189, 545] on div "1 Bambini Fino a 14 anni" at bounding box center [1303, 543] width 266 height 26
click at [1388, 541] on icon at bounding box center [1383, 543] width 10 height 10
type input "0"
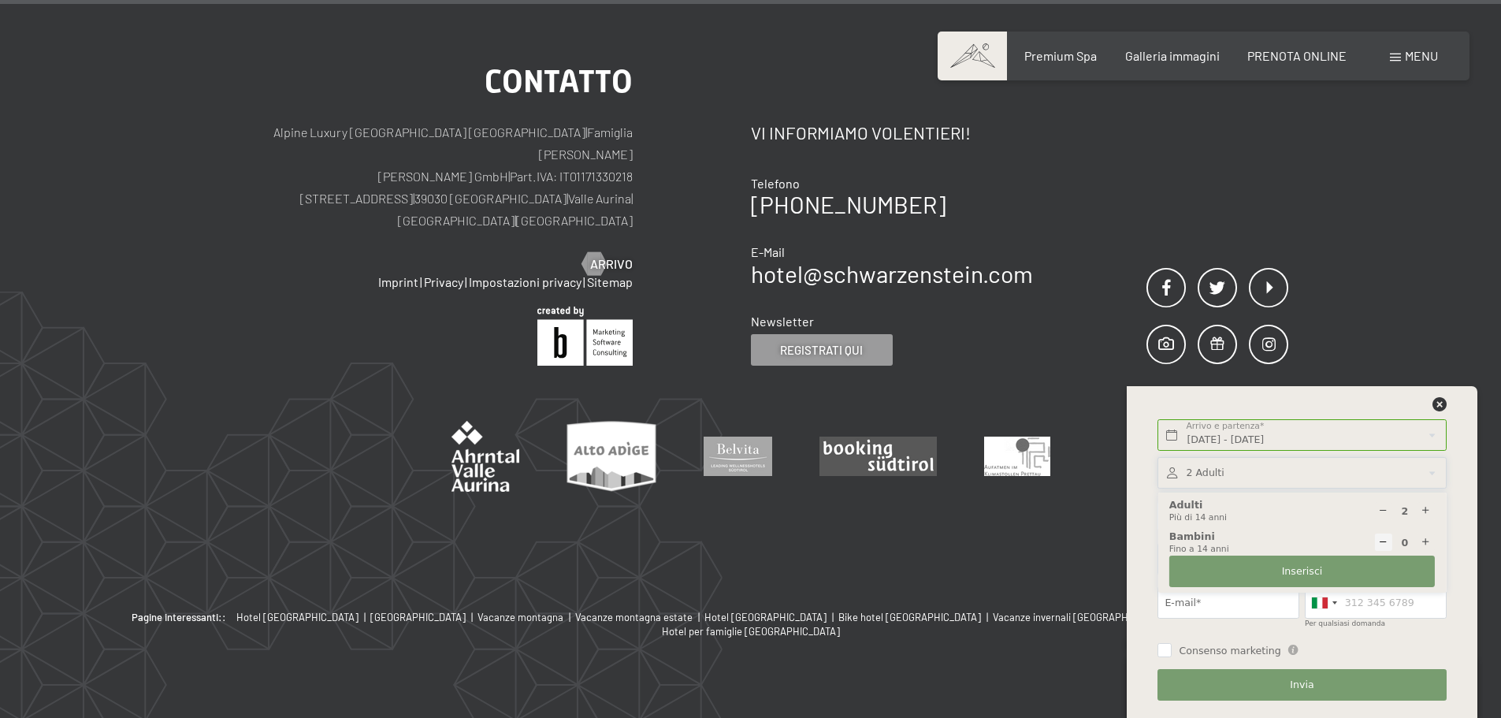
click at [1432, 511] on div at bounding box center [1427, 511] width 18 height 18
type input "3"
click at [1305, 573] on span "Inserisci" at bounding box center [1302, 571] width 41 height 14
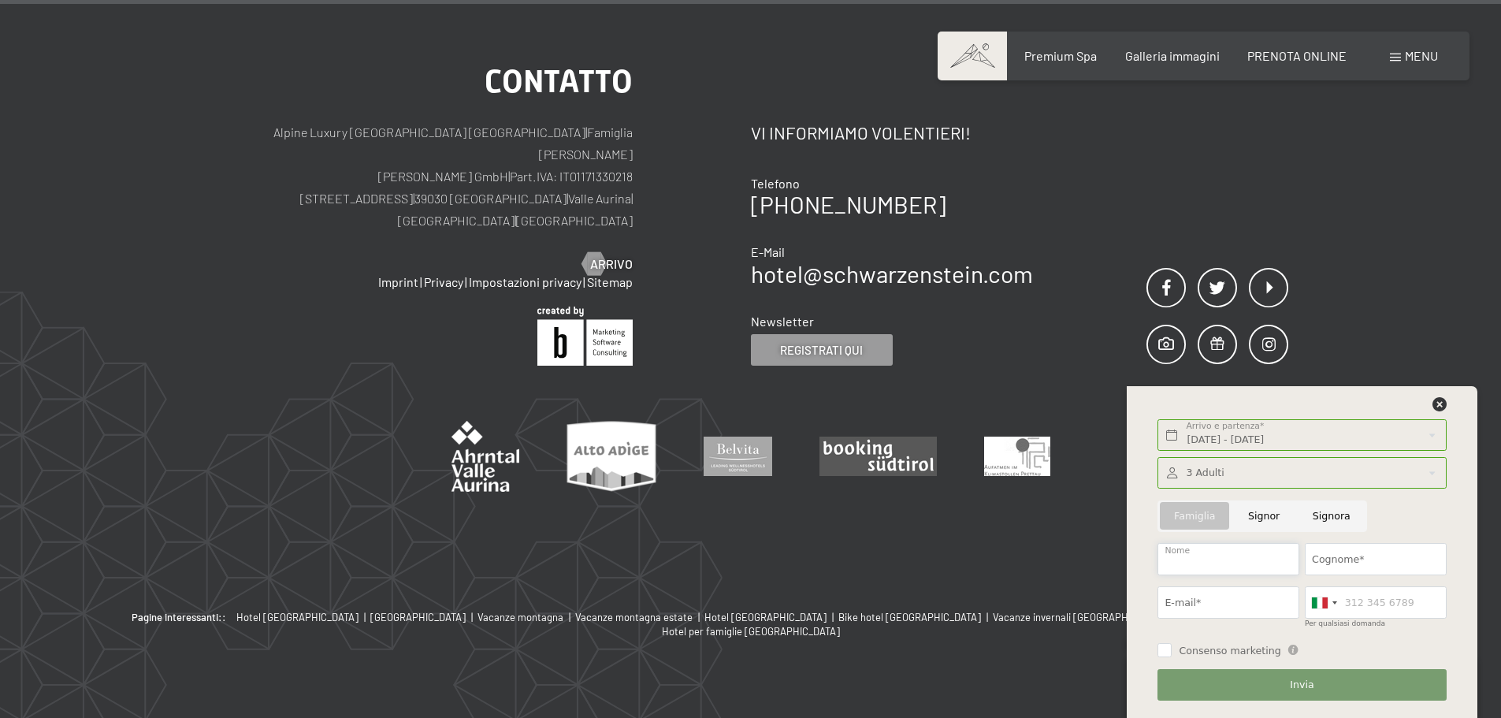
click at [1248, 557] on input "Nome" at bounding box center [1229, 559] width 142 height 32
type input "Marco"
type input "Badaracchi"
type input "mbadaracchi@tiscali.it"
click at [1162, 652] on input "Consenso marketing" at bounding box center [1165, 650] width 14 height 14
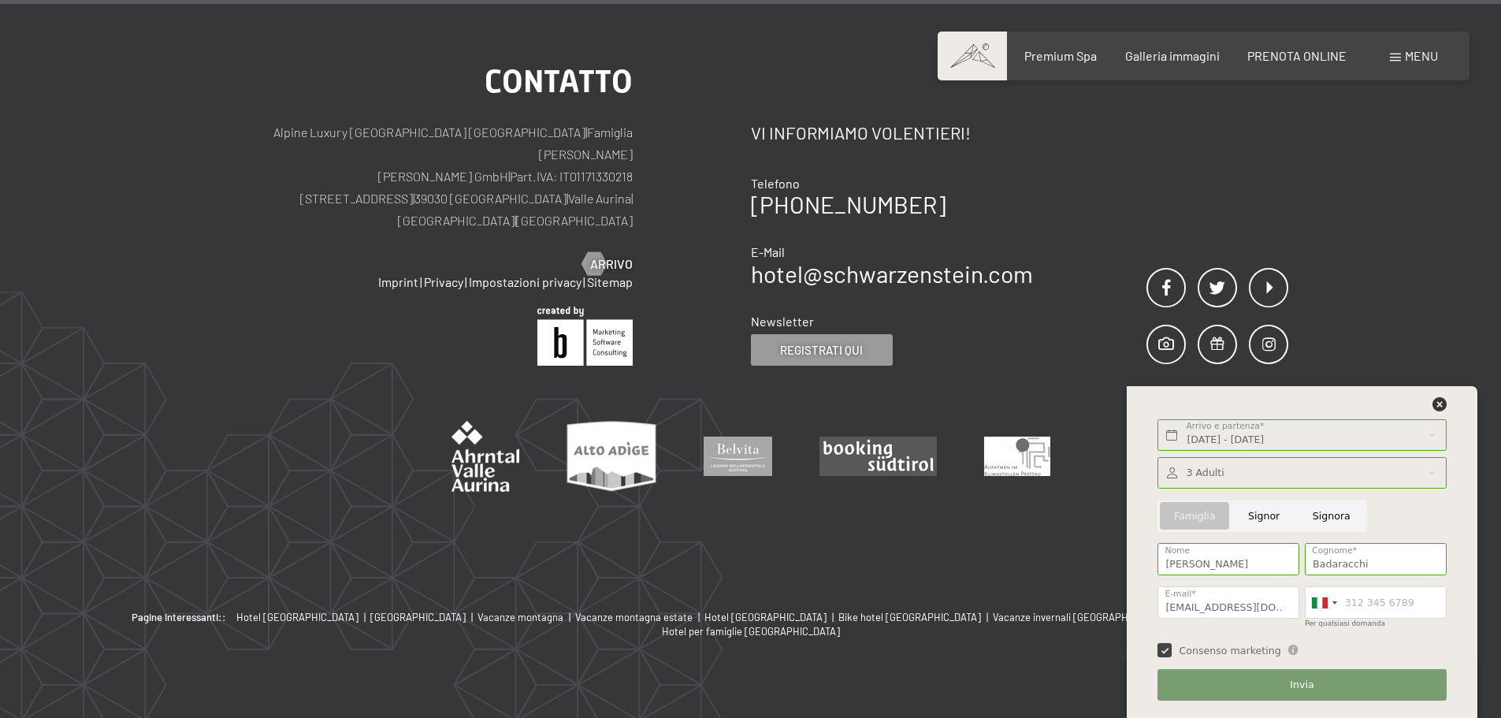
checkbox input "true"
click at [1307, 690] on span "Invia" at bounding box center [1302, 685] width 24 height 14
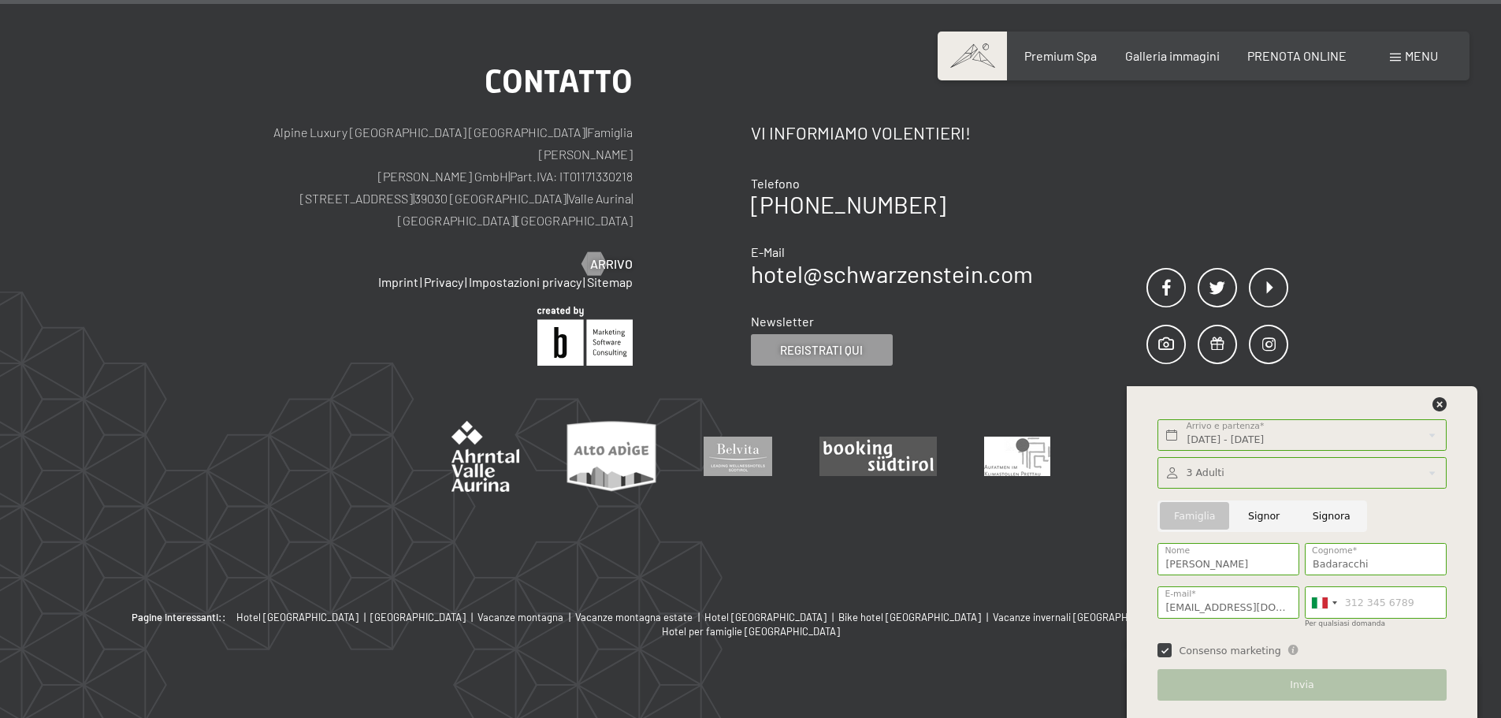
click at [1271, 514] on input "Signor" at bounding box center [1264, 516] width 65 height 32
radio input "true"
click at [1350, 604] on input "Per qualsiasi domanda" at bounding box center [1376, 602] width 142 height 32
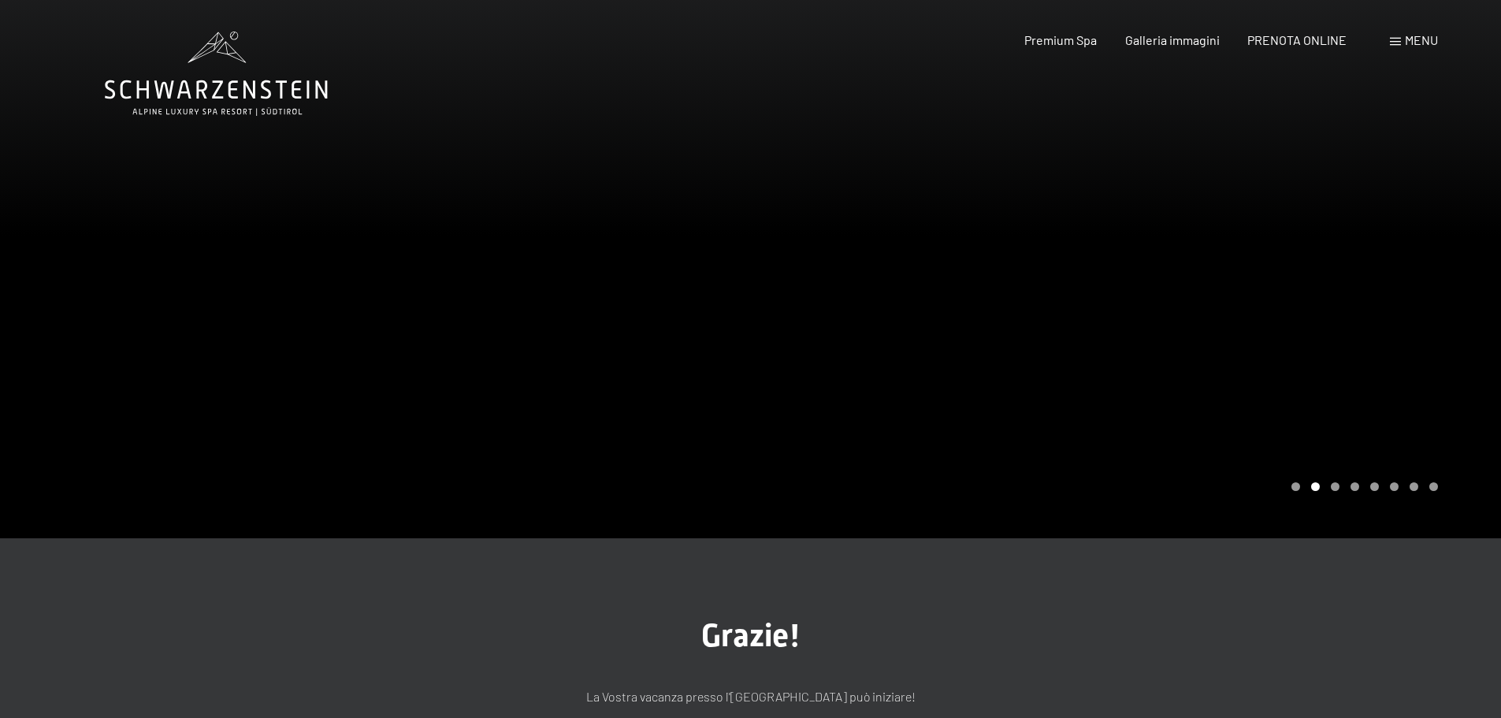
click at [1424, 35] on span "Menu" at bounding box center [1421, 39] width 33 height 15
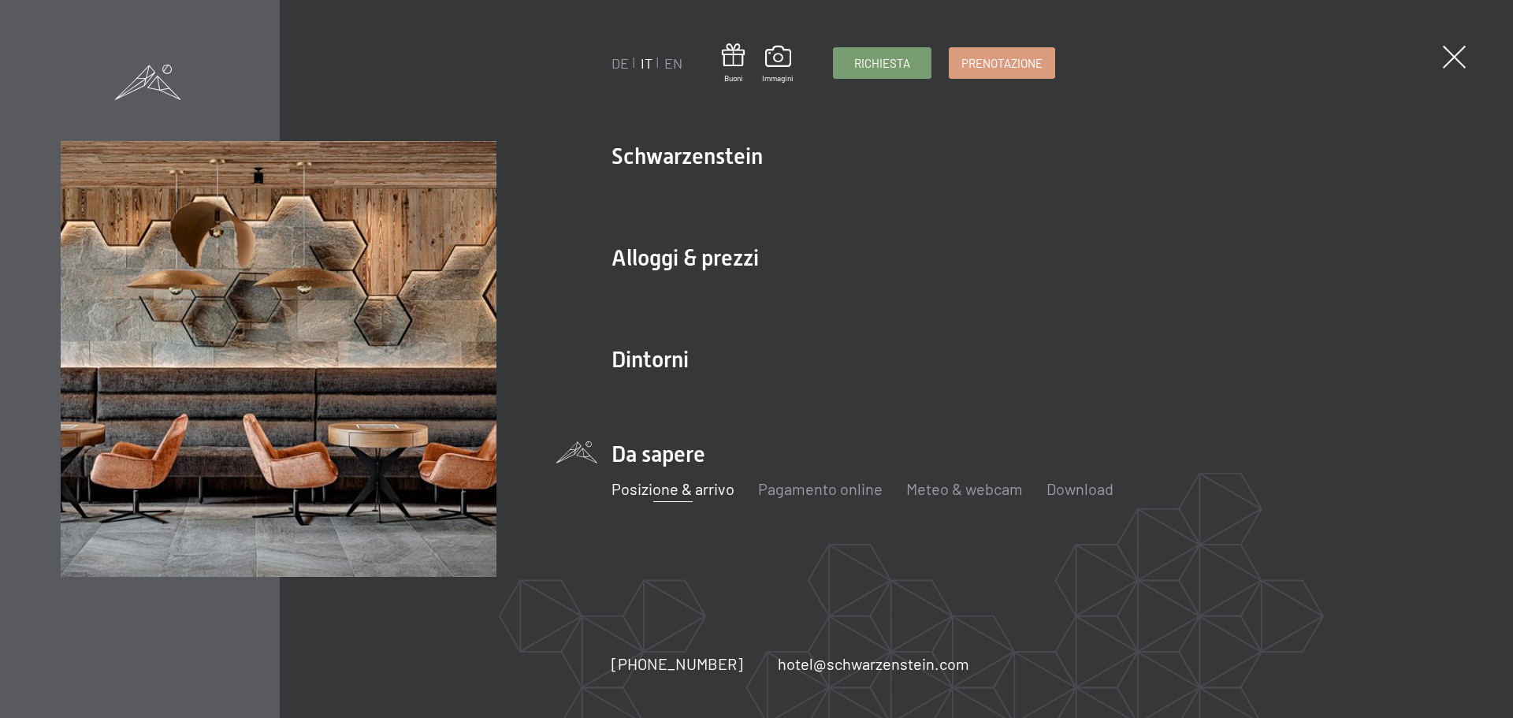
click at [675, 491] on link "Posizione & arrivo" at bounding box center [673, 488] width 123 height 19
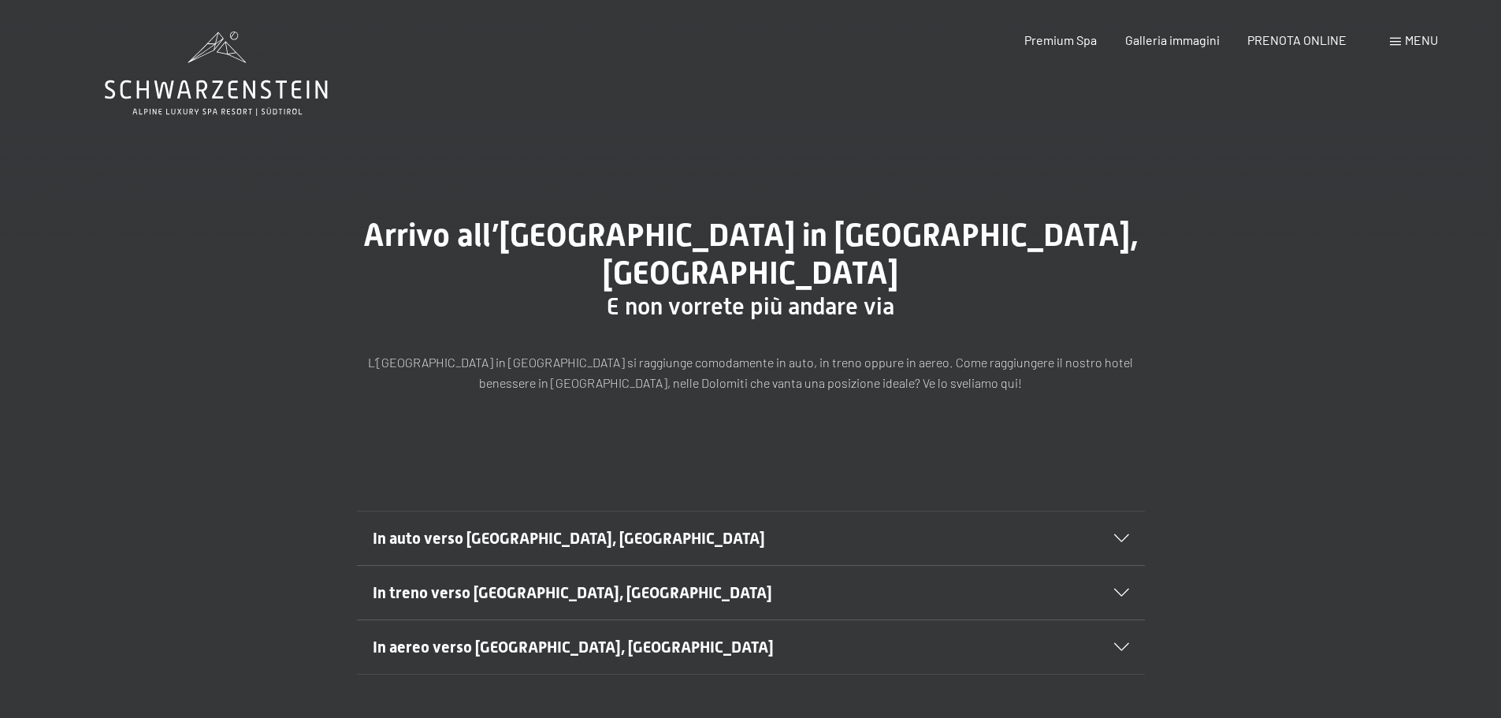
click at [1118, 566] on div "In treno verso [GEOGRAPHIC_DATA], [GEOGRAPHIC_DATA]" at bounding box center [751, 593] width 757 height 54
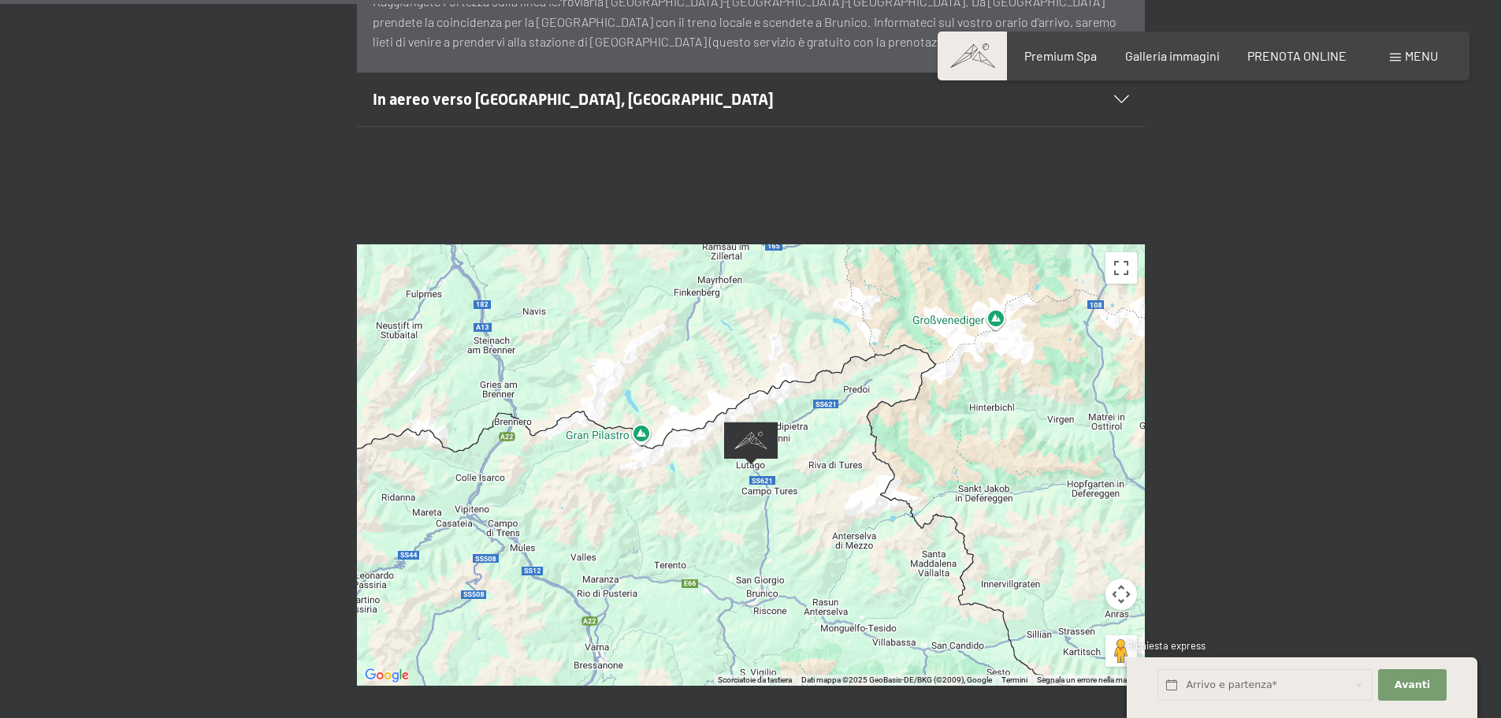
scroll to position [631, 0]
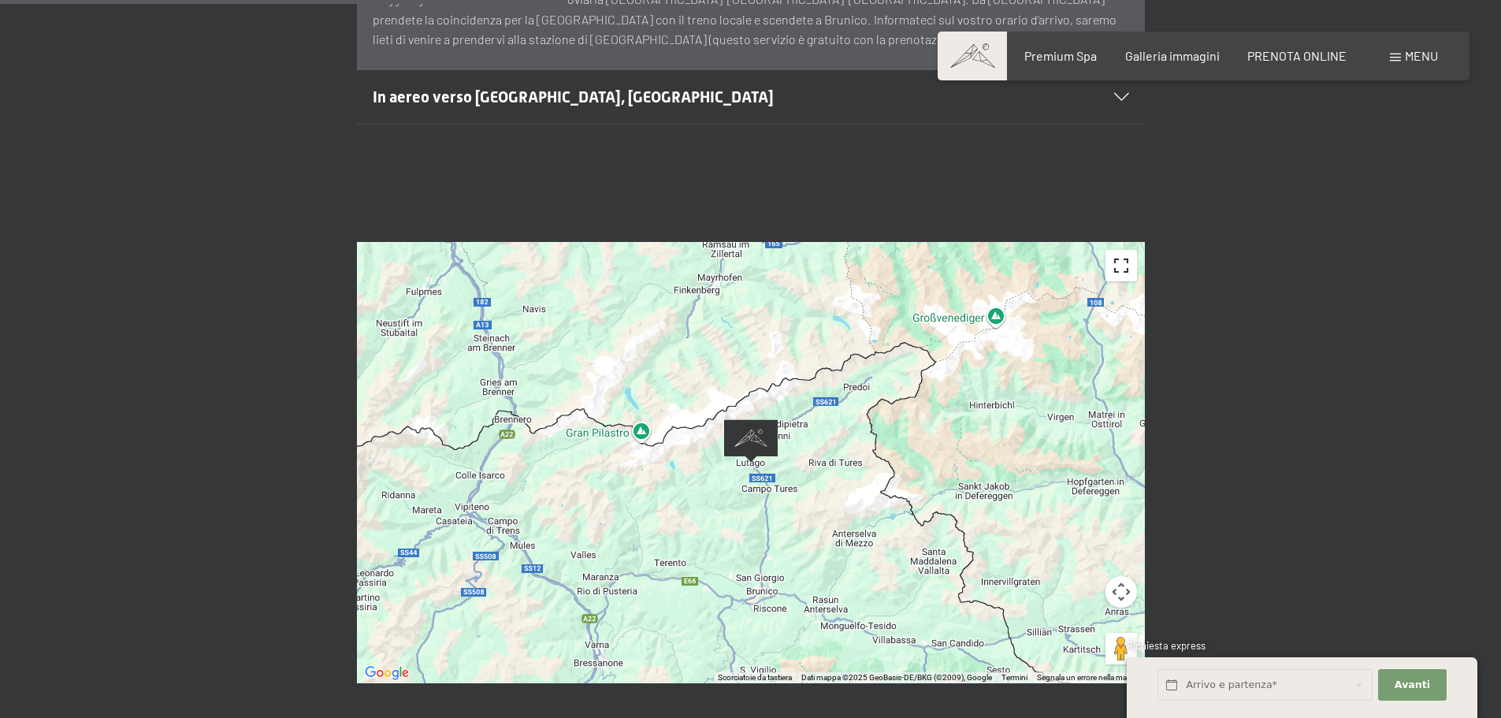
click at [1113, 250] on button "Attiva/disattiva vista schermo intero" at bounding box center [1122, 266] width 32 height 32
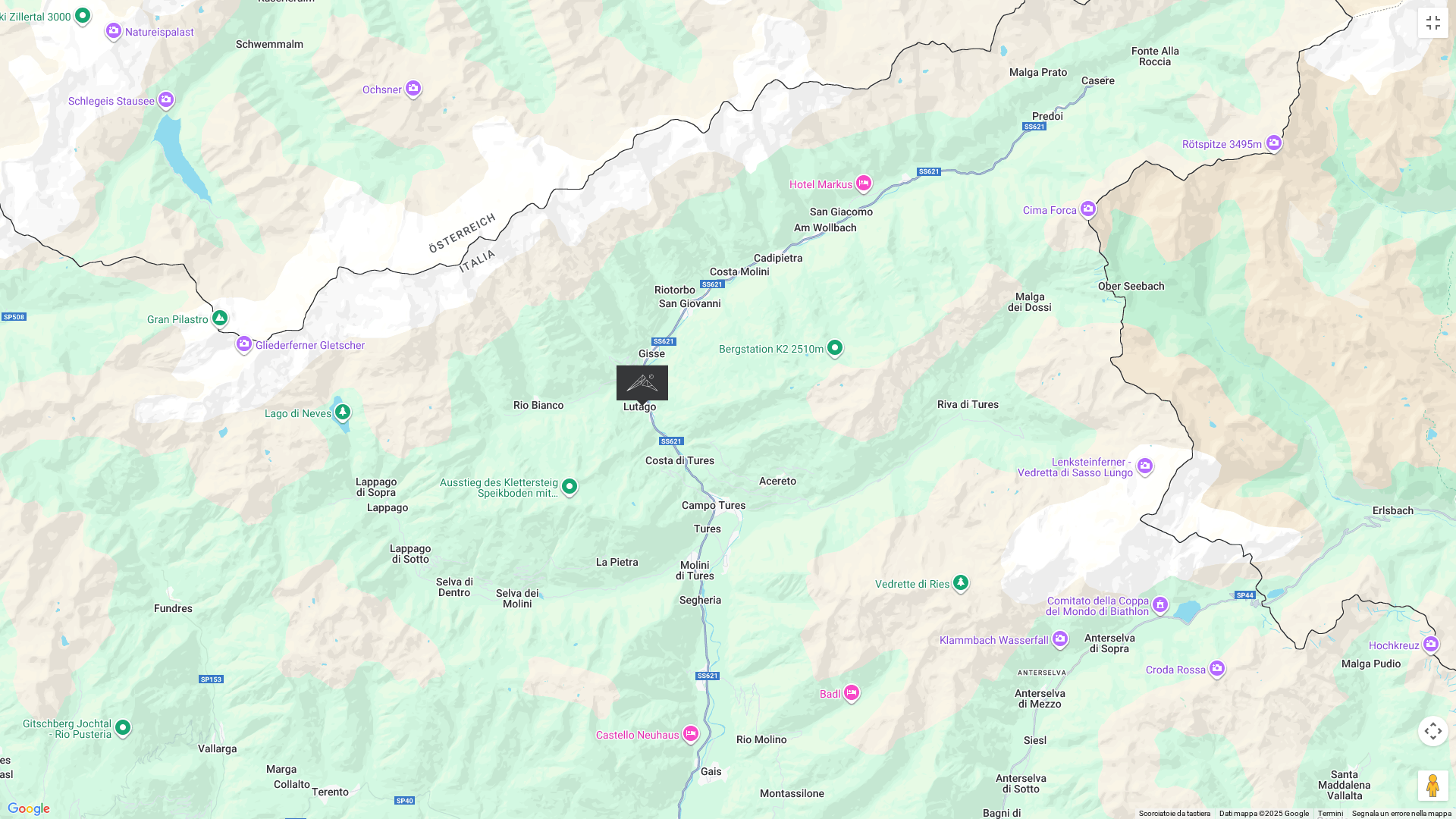
drag, startPoint x: 453, startPoint y: 629, endPoint x: 976, endPoint y: 364, distance: 586.3
click at [976, 364] on div at bounding box center [728, 409] width 1456 height 819
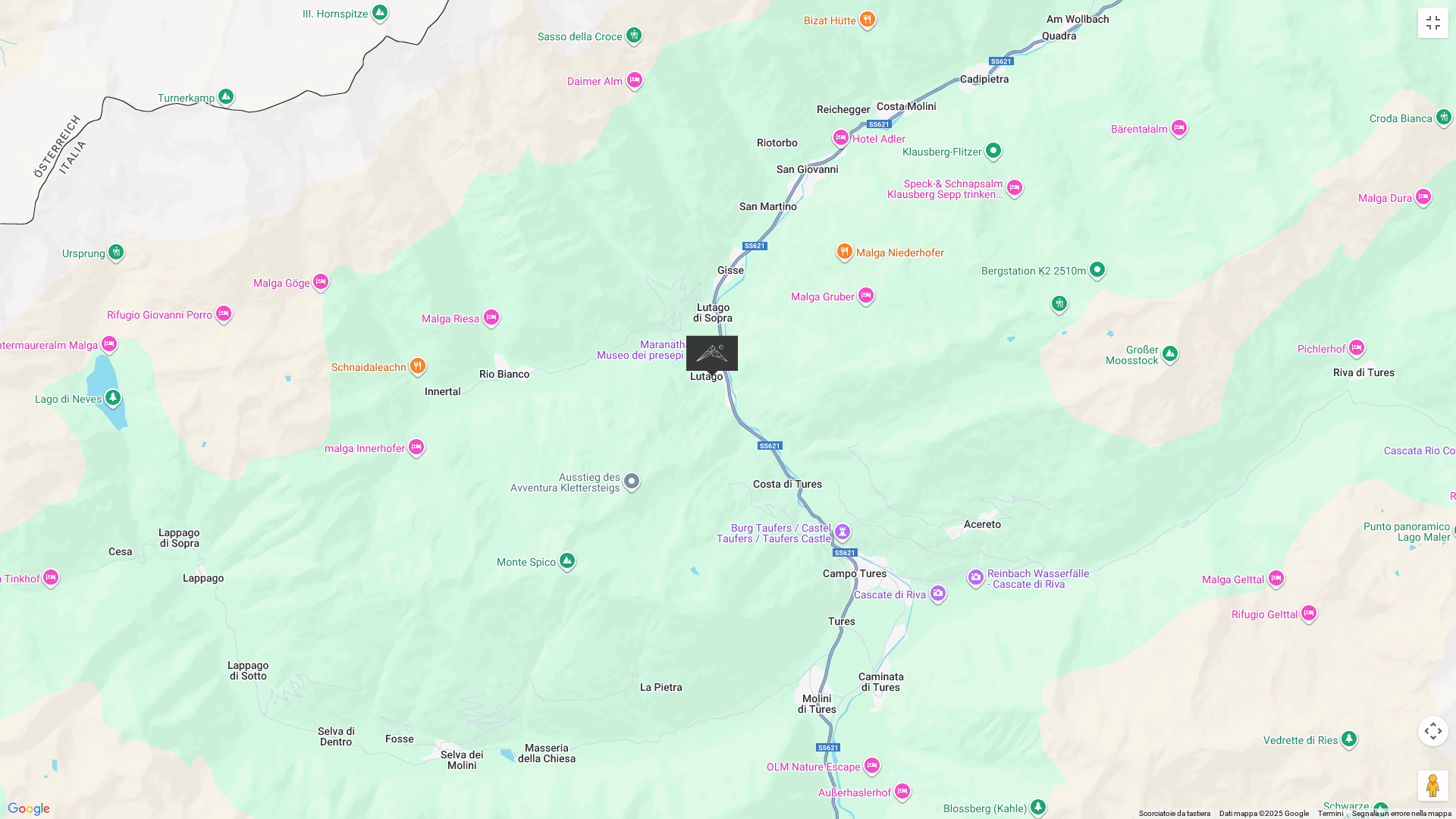
drag, startPoint x: 694, startPoint y: 400, endPoint x: 816, endPoint y: 399, distance: 122.0
click at [816, 399] on div at bounding box center [728, 409] width 1456 height 819
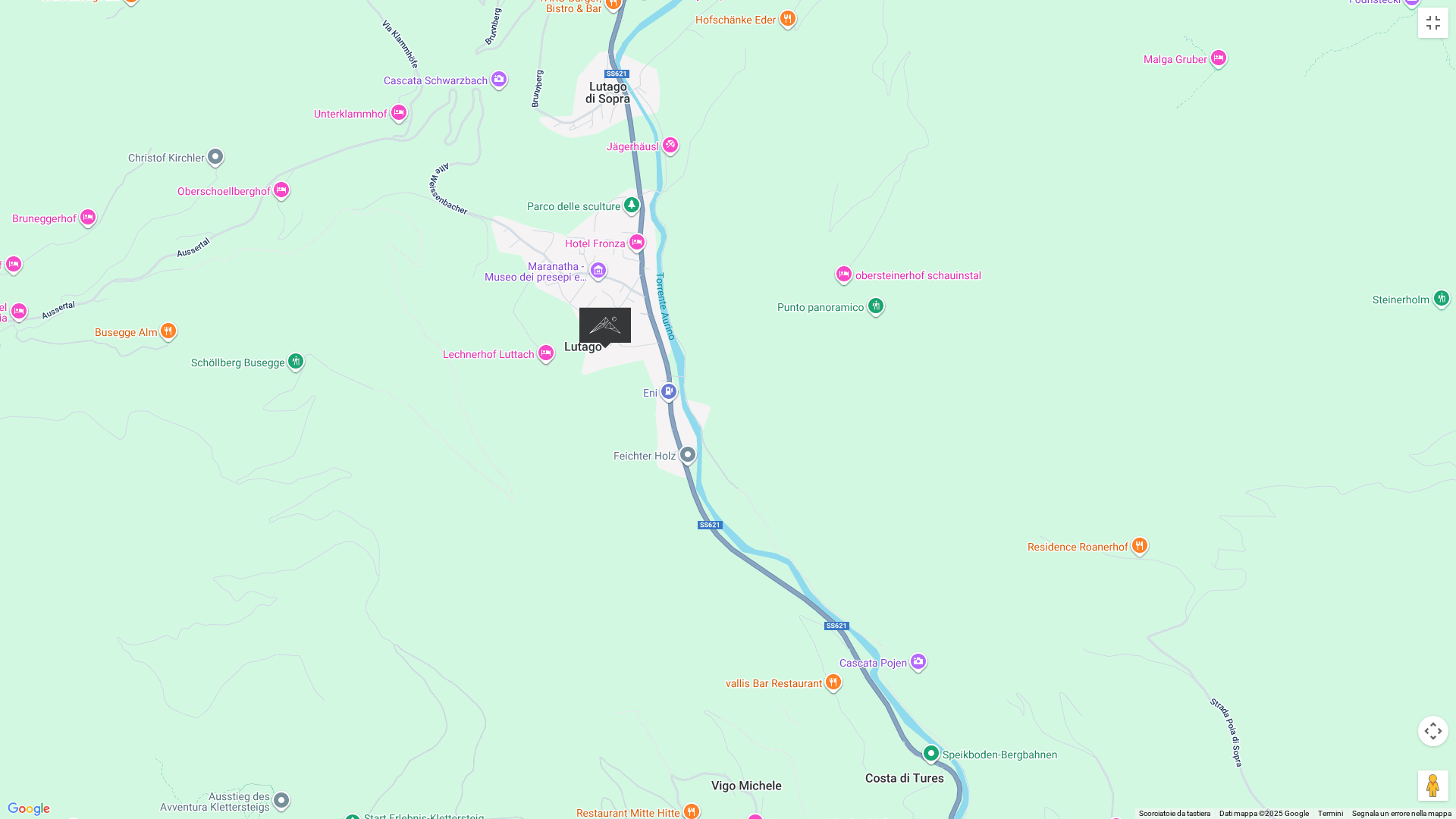
drag, startPoint x: 792, startPoint y: 378, endPoint x: 900, endPoint y: 402, distance: 110.6
click at [900, 402] on div at bounding box center [728, 409] width 1456 height 819
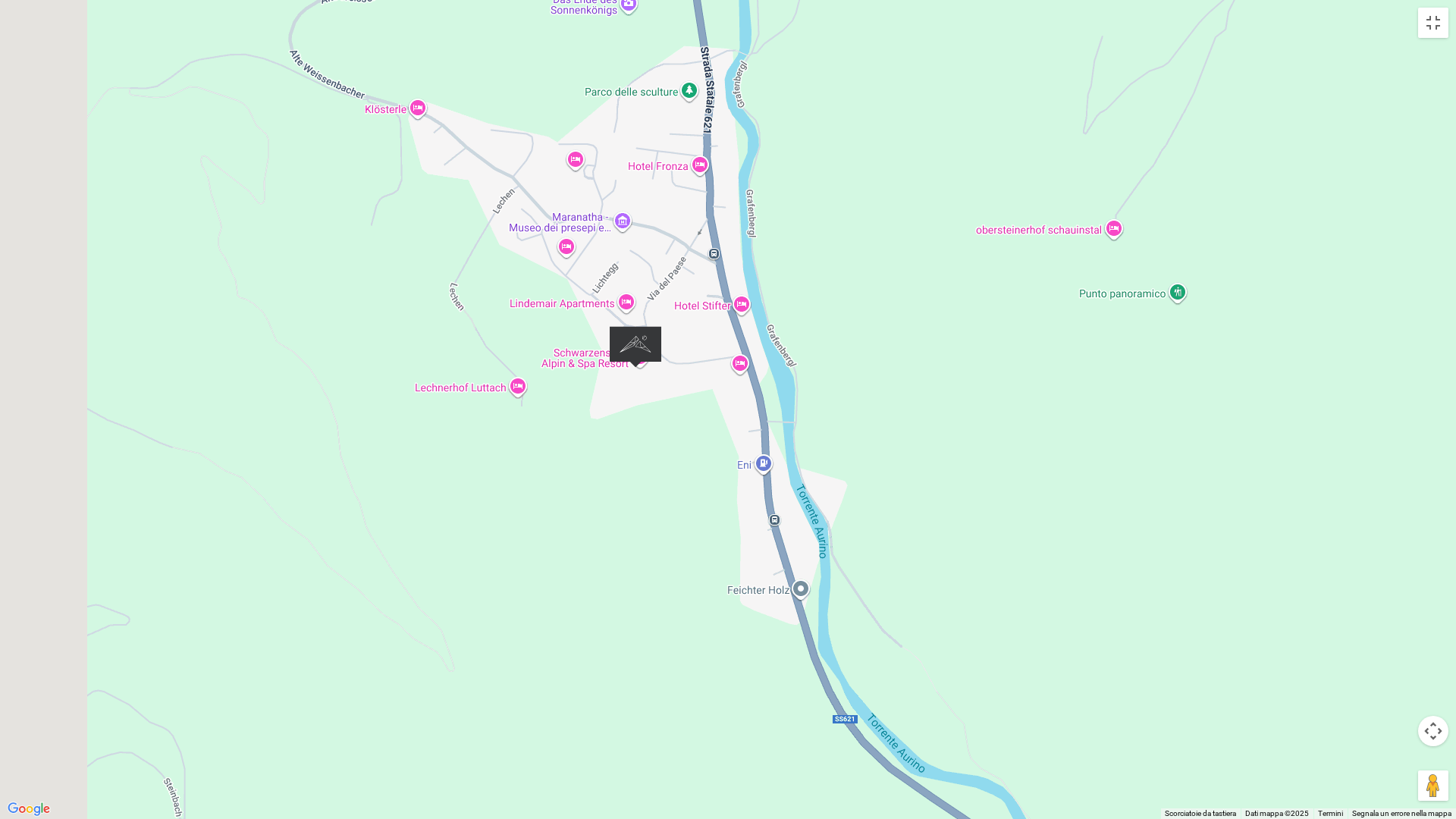
drag, startPoint x: 720, startPoint y: 356, endPoint x: 868, endPoint y: 381, distance: 150.1
click at [868, 381] on div at bounding box center [728, 409] width 1456 height 819
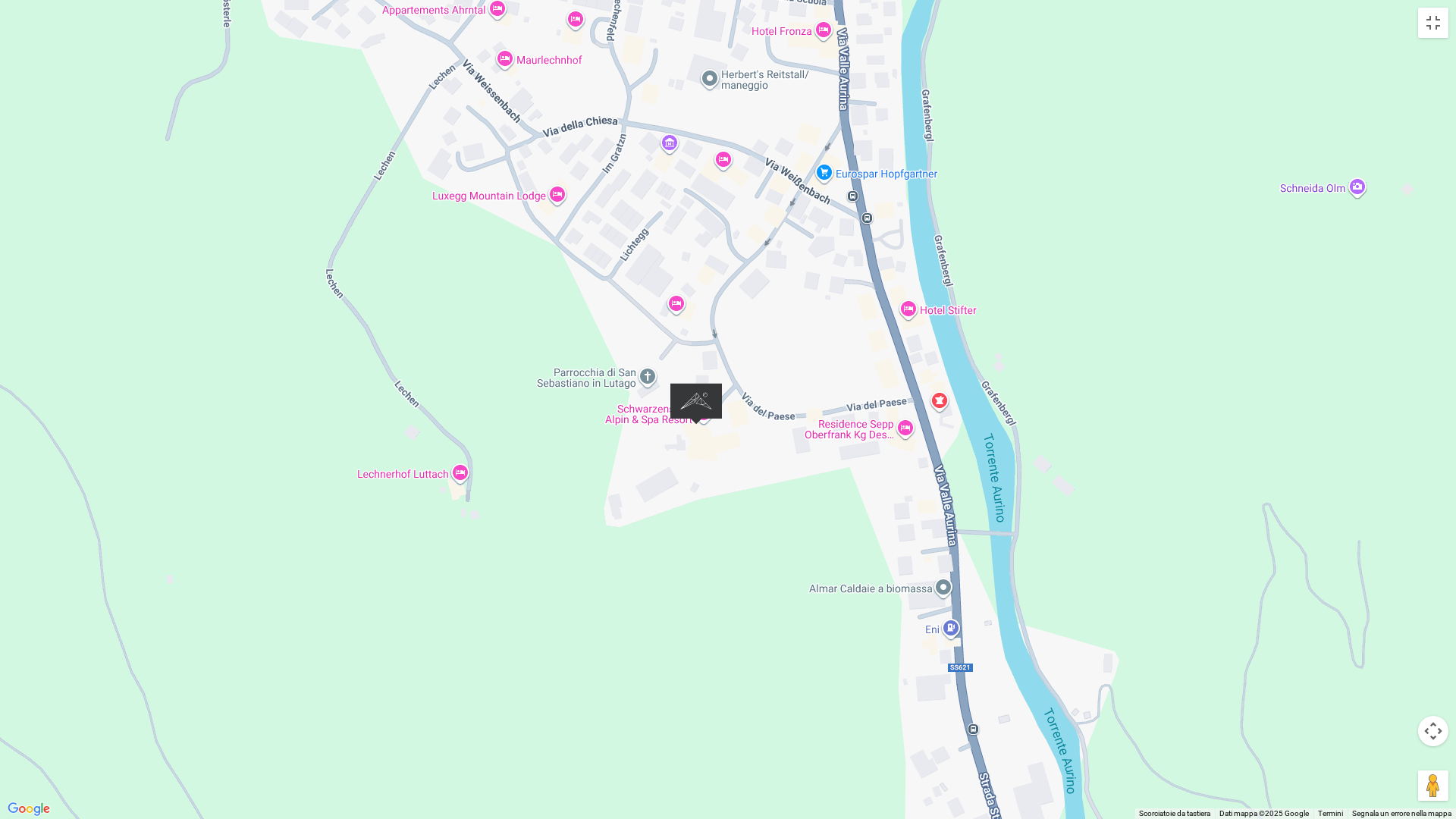
drag, startPoint x: 871, startPoint y: 382, endPoint x: 1162, endPoint y: 453, distance: 299.5
click at [1162, 453] on div at bounding box center [728, 409] width 1456 height 819
click at [1016, 419] on div at bounding box center [728, 409] width 1456 height 819
click at [1431, 30] on button "Attiva/disattiva vista schermo intero" at bounding box center [1434, 23] width 31 height 31
